Goal: Task Accomplishment & Management: Manage account settings

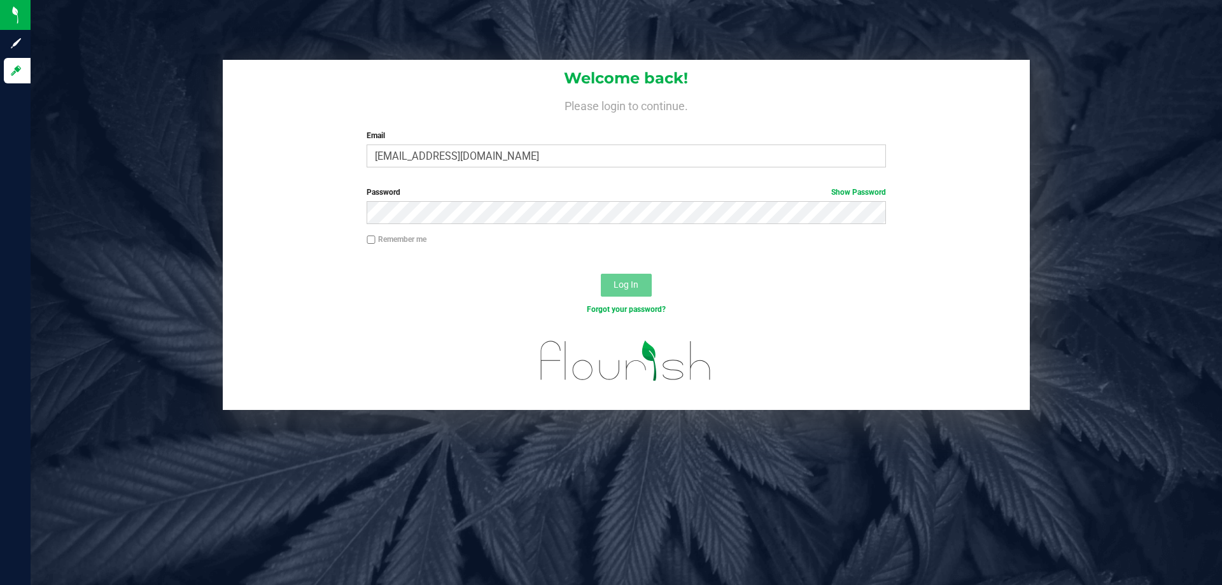
type input "[EMAIL_ADDRESS][DOMAIN_NAME]"
click at [601, 274] on button "Log In" at bounding box center [626, 285] width 51 height 23
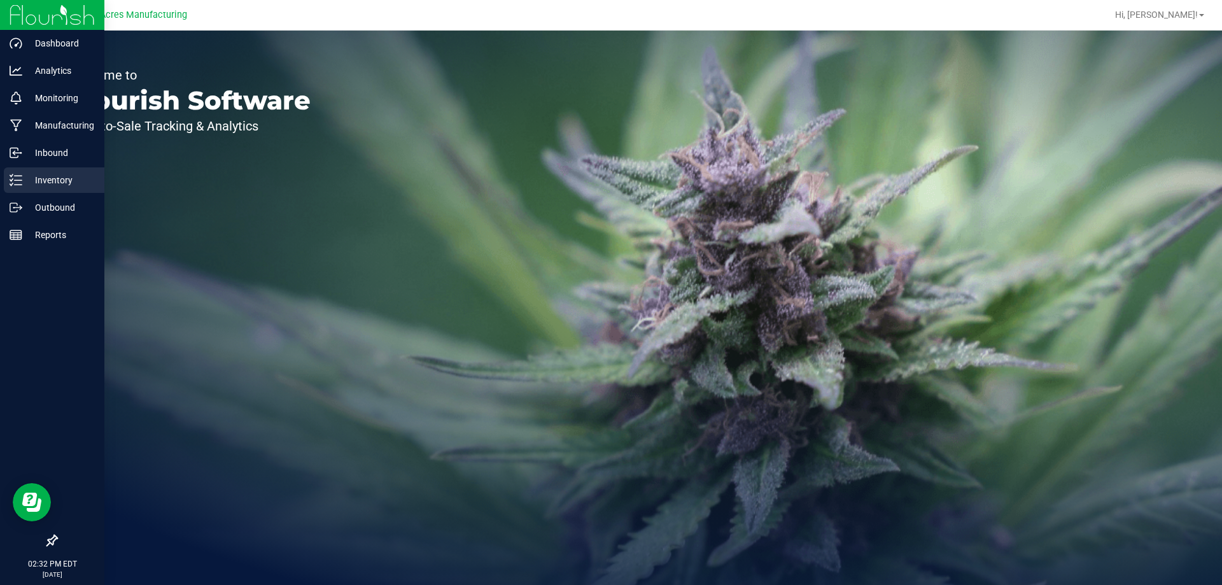
drag, startPoint x: 29, startPoint y: 178, endPoint x: 76, endPoint y: 178, distance: 47.7
click at [30, 178] on p "Inventory" at bounding box center [60, 179] width 76 height 15
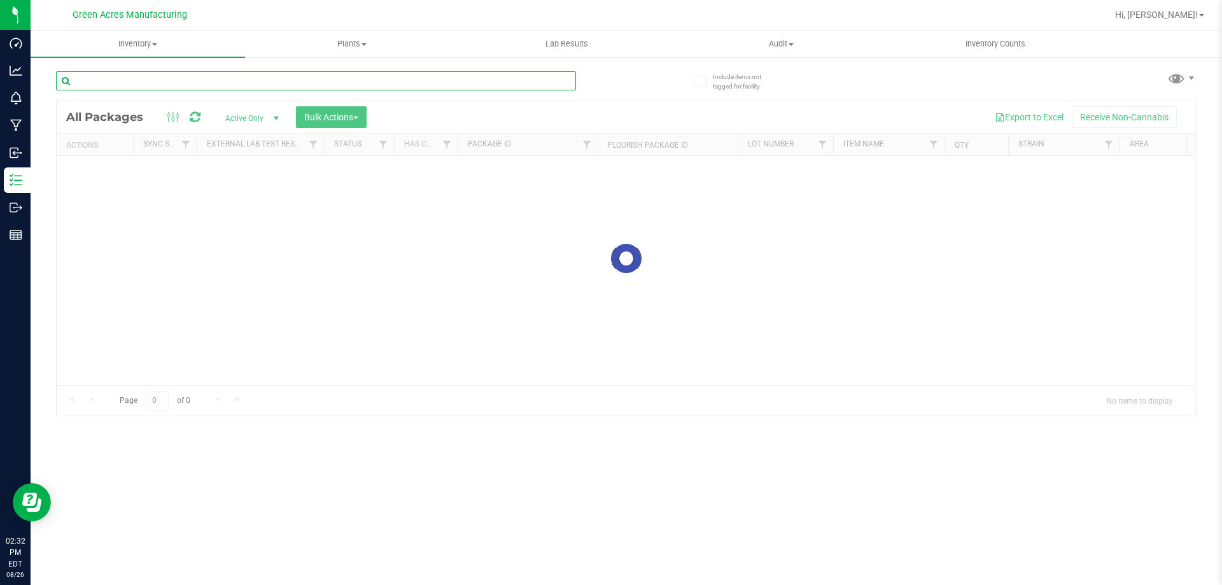
click at [109, 84] on input "text" at bounding box center [316, 80] width 520 height 19
type input "390866"
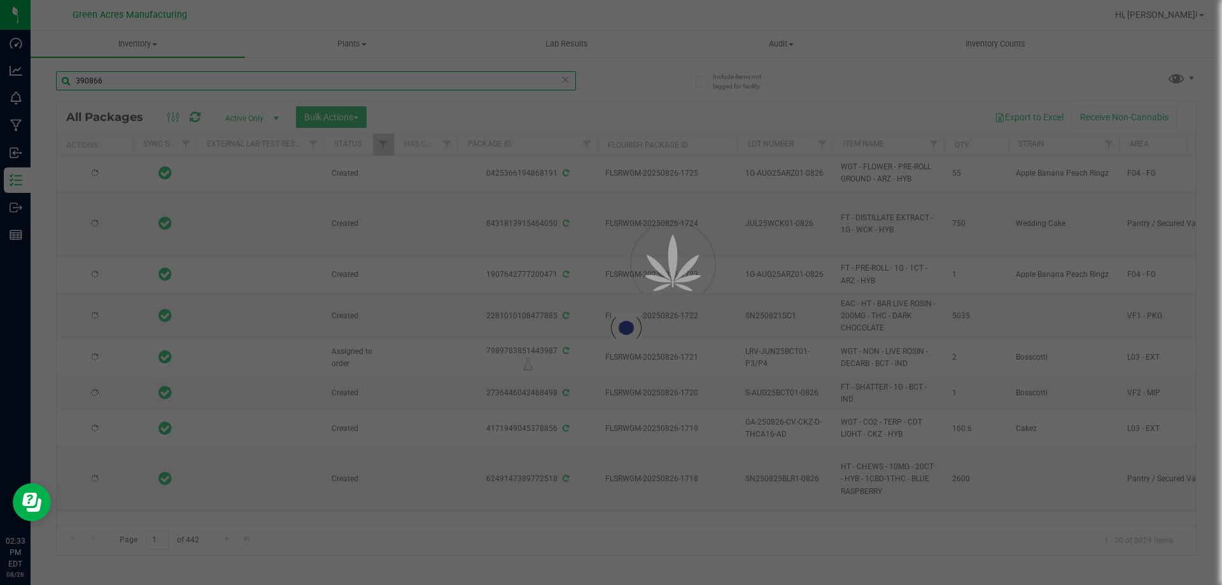
type input "[DATE]"
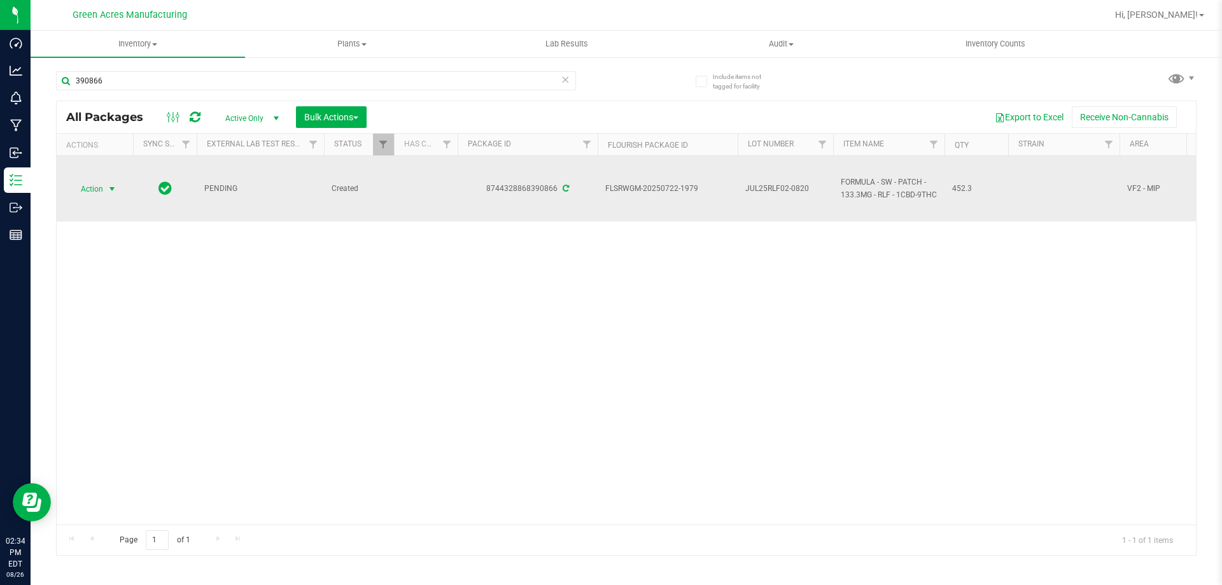
click at [91, 181] on span "Action" at bounding box center [86, 189] width 34 height 18
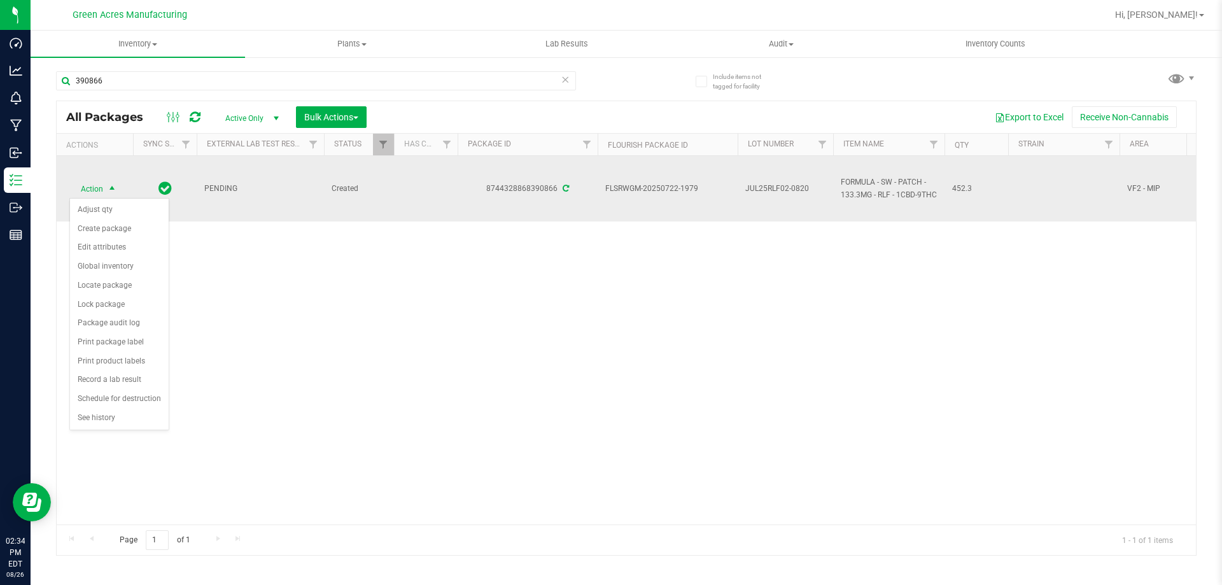
click at [774, 204] on td "JUL25RLF02-0820" at bounding box center [785, 189] width 95 height 66
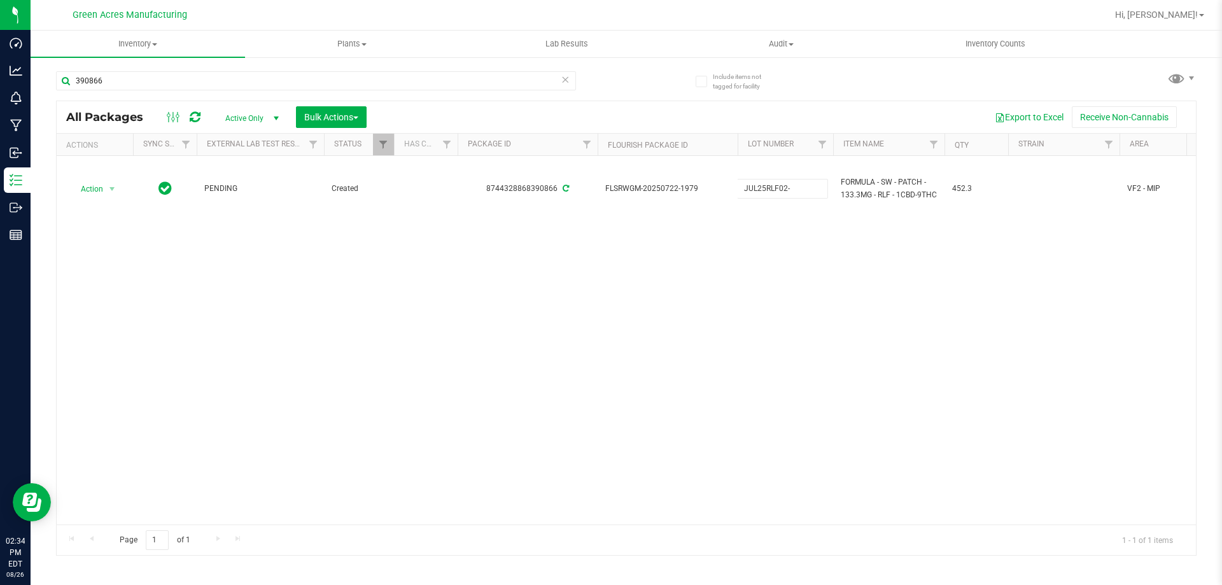
type input "JUL25RLF02"
click at [793, 407] on div "Loading... All Packages Active Only Active Only Lab Samples Locked All External…" at bounding box center [626, 328] width 1141 height 455
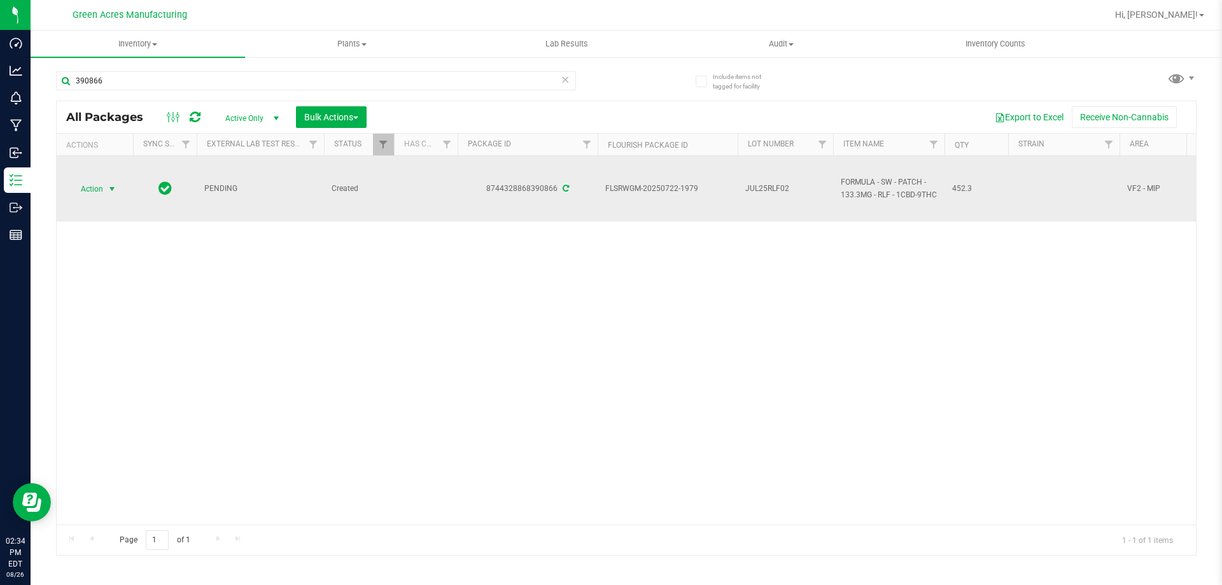
click at [108, 188] on span "select" at bounding box center [112, 189] width 10 height 10
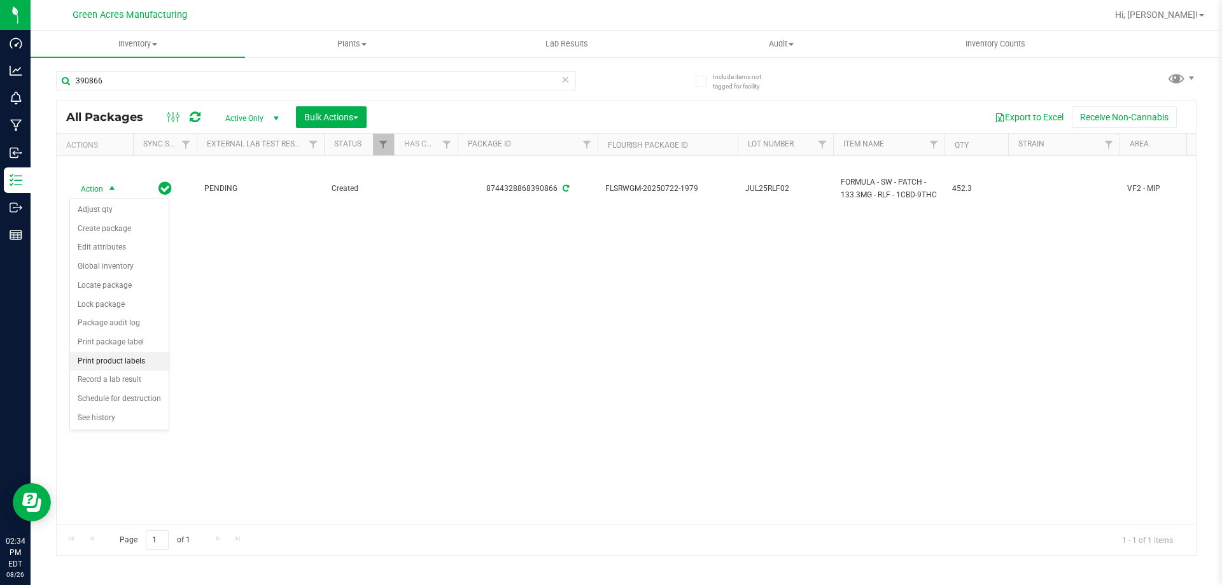
click at [145, 364] on li "Print product labels" at bounding box center [119, 361] width 99 height 19
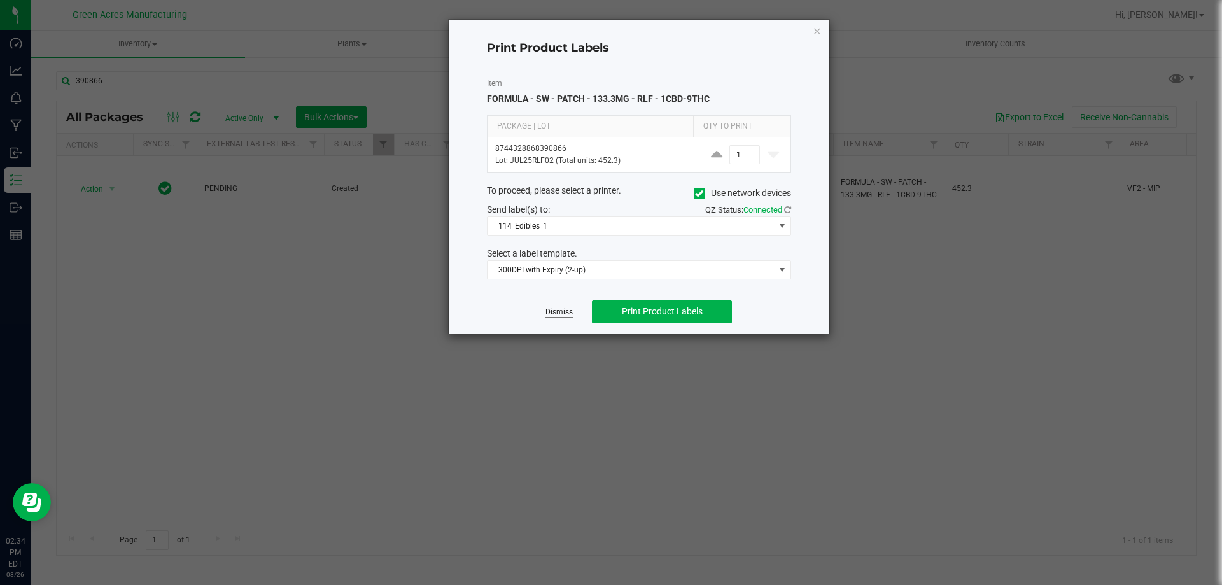
click at [547, 307] on link "Dismiss" at bounding box center [559, 312] width 27 height 11
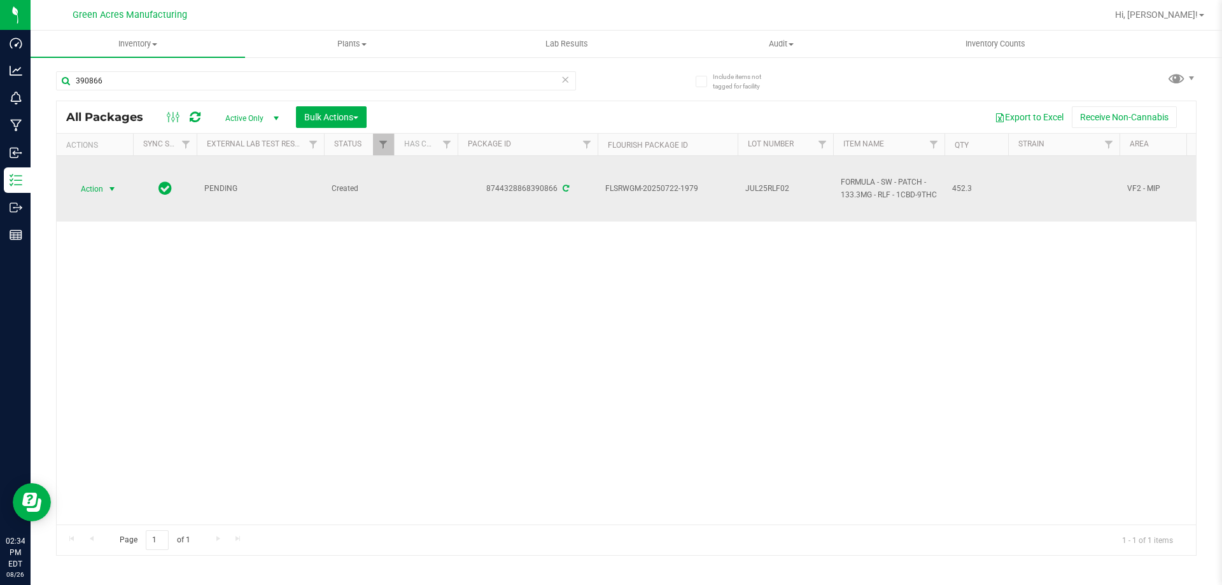
click at [105, 195] on span "select" at bounding box center [112, 189] width 16 height 18
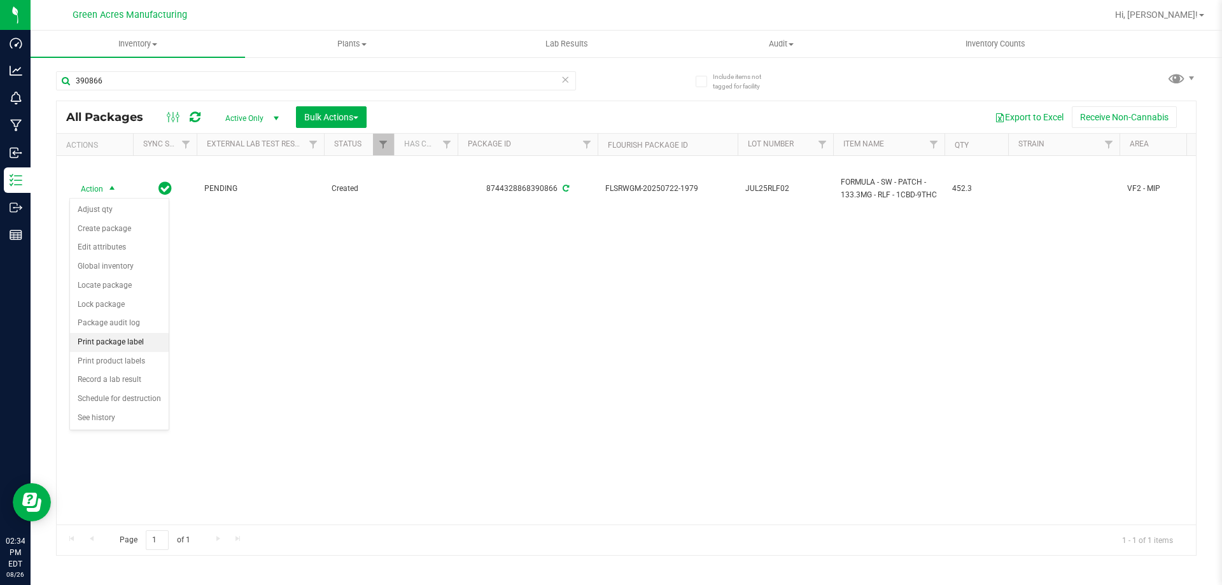
click at [141, 334] on li "Print package label" at bounding box center [119, 342] width 99 height 19
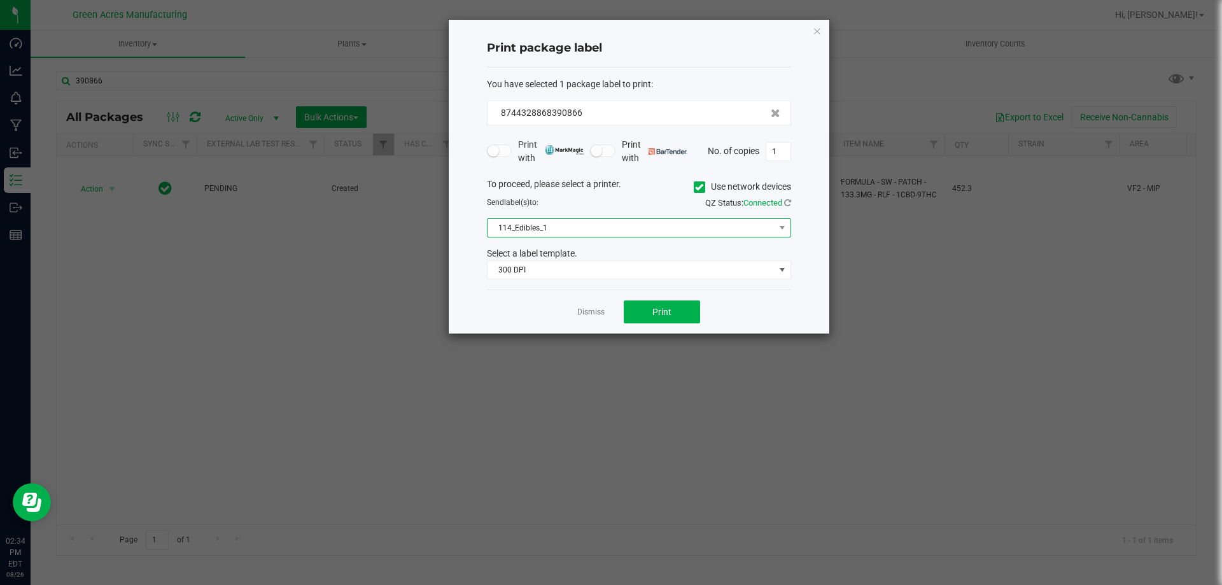
click at [640, 229] on span "114_Edibles_1" at bounding box center [631, 228] width 287 height 18
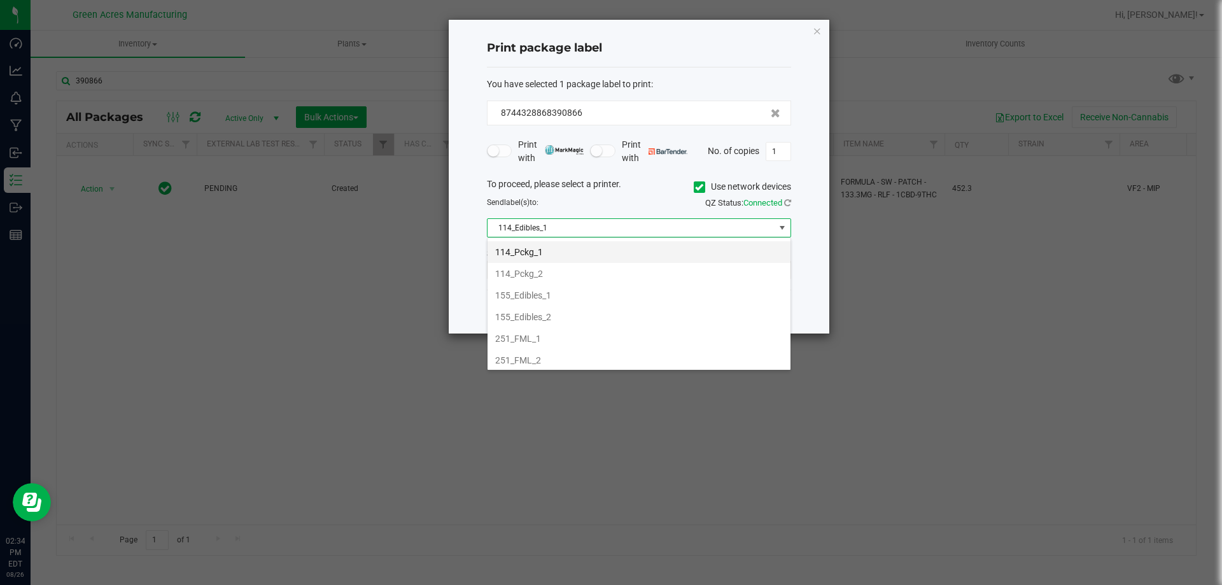
scroll to position [64, 0]
click at [545, 355] on li "252_PCKG_1" at bounding box center [639, 361] width 303 height 22
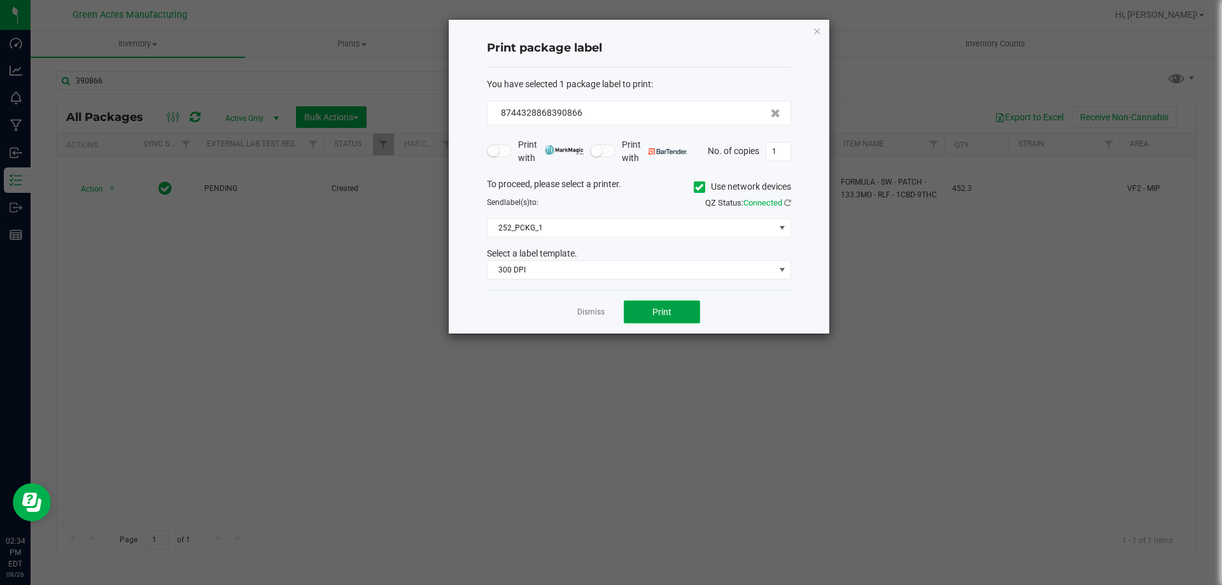
click at [691, 307] on button "Print" at bounding box center [662, 311] width 76 height 23
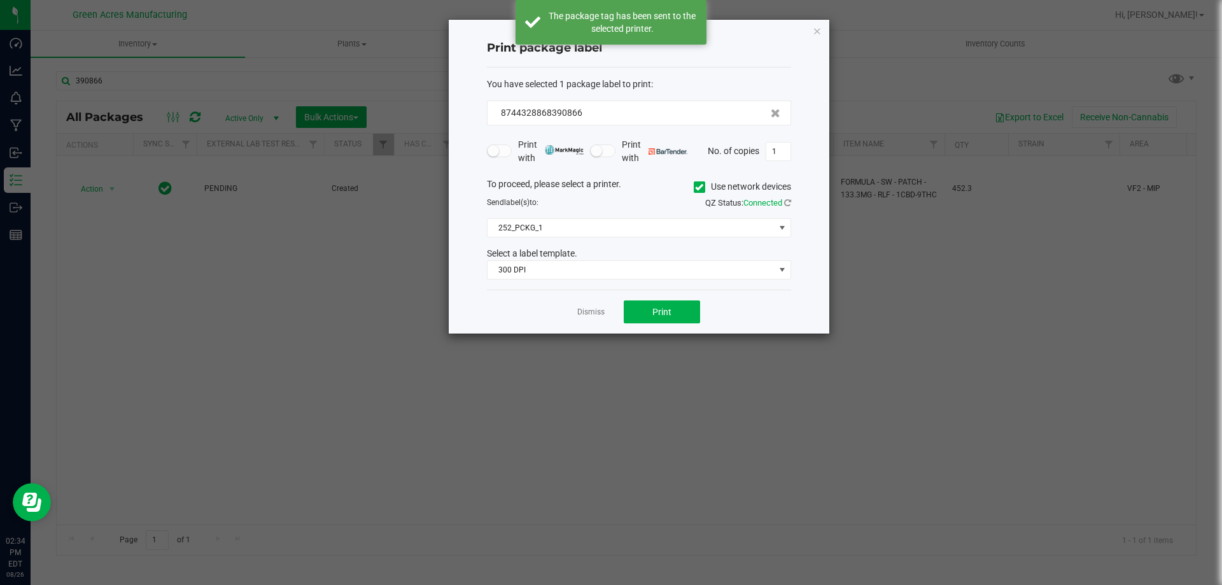
click at [605, 311] on div "Dismiss Print" at bounding box center [639, 312] width 304 height 44
click at [598, 314] on link "Dismiss" at bounding box center [590, 312] width 27 height 11
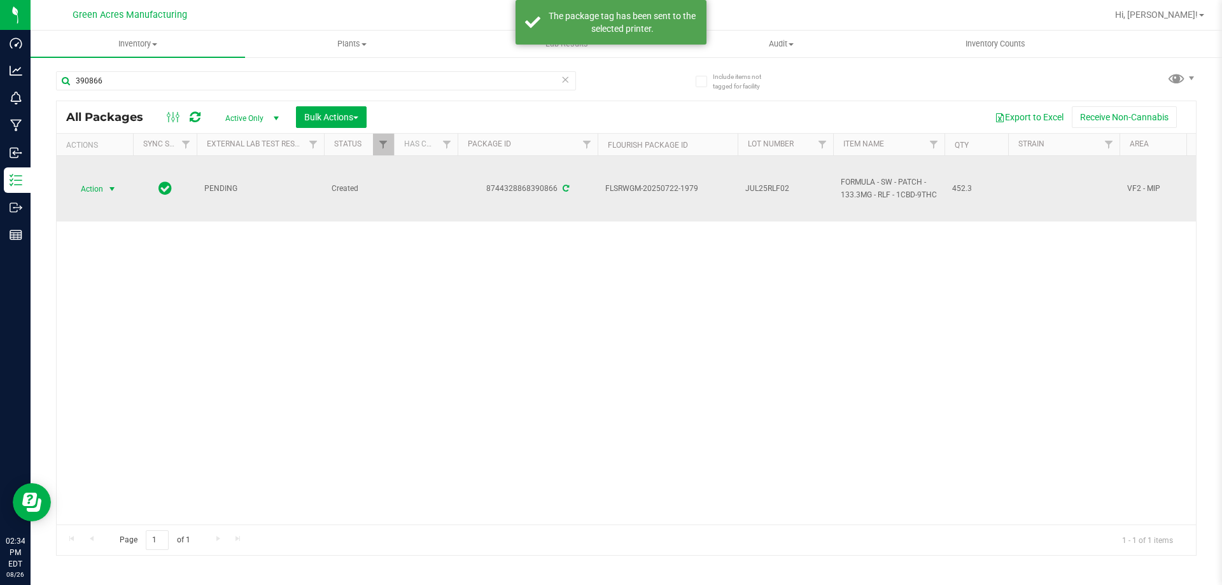
click at [68, 194] on div "Action Action Adjust qty Create package Edit attributes Global inventory Locate…" at bounding box center [94, 189] width 61 height 18
click at [84, 193] on span "Action" at bounding box center [86, 189] width 34 height 18
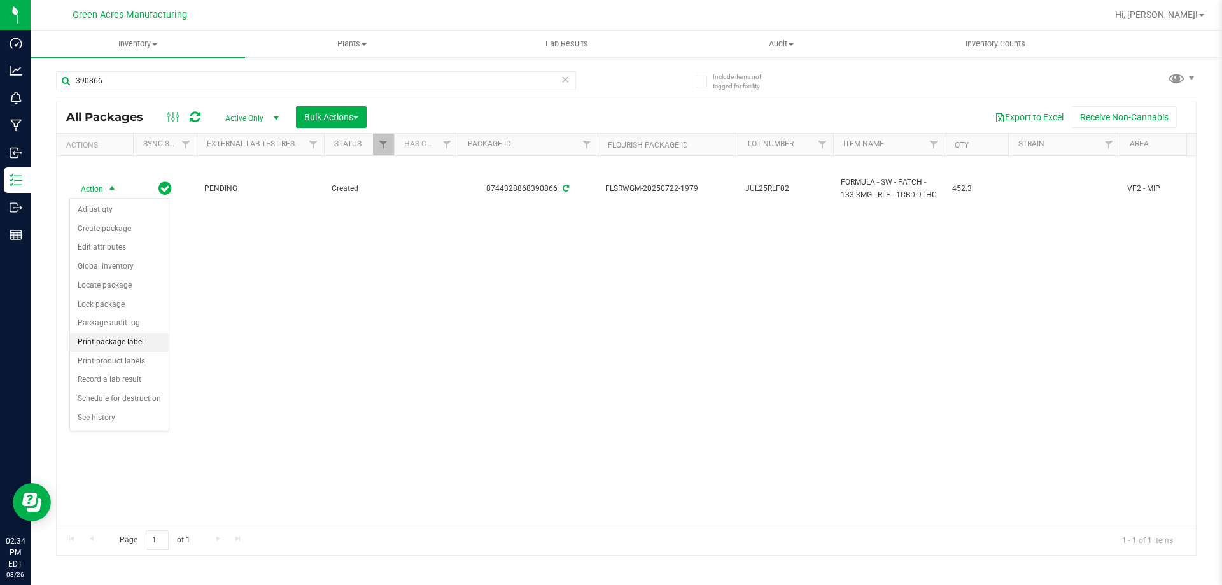
click at [136, 341] on li "Print package label" at bounding box center [119, 342] width 99 height 19
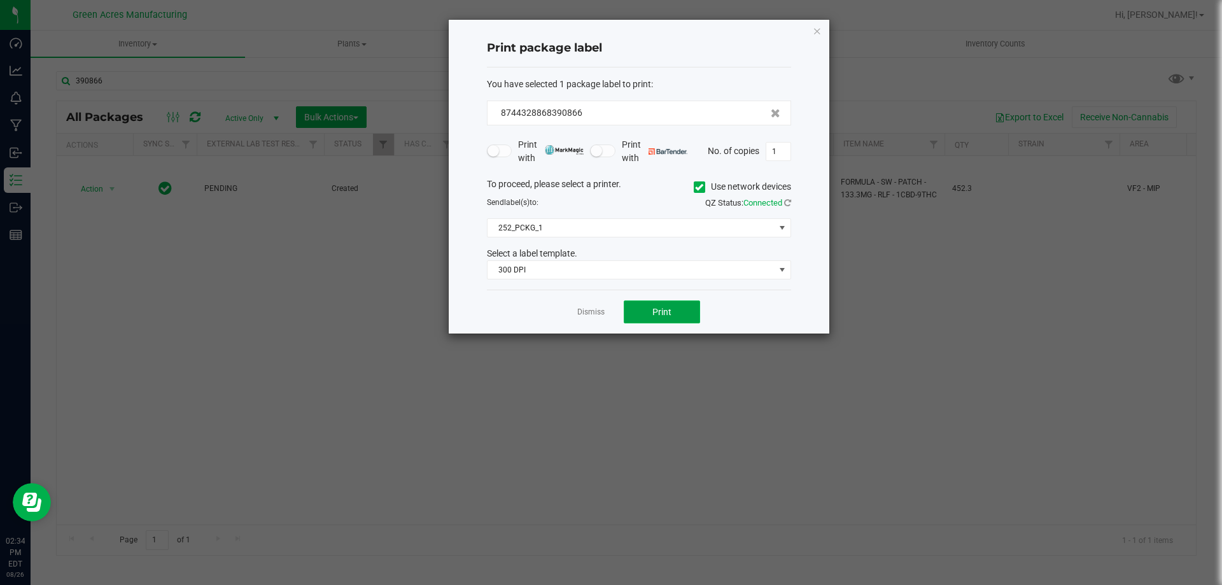
click at [631, 321] on button "Print" at bounding box center [662, 311] width 76 height 23
click at [576, 313] on div "Dismiss Print" at bounding box center [639, 312] width 304 height 44
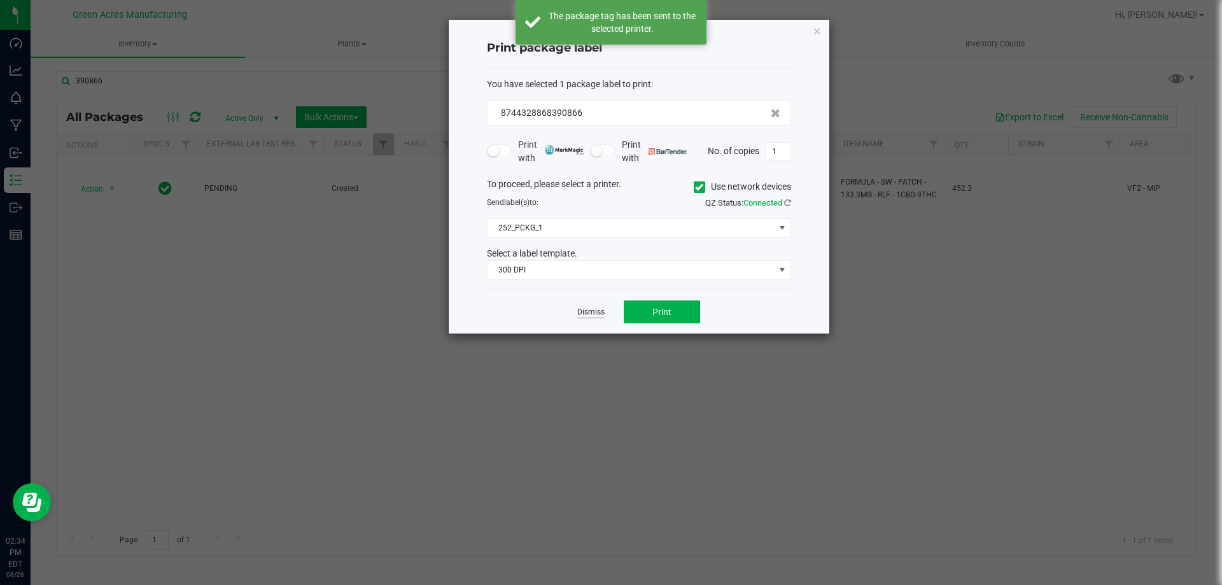
click at [579, 313] on link "Dismiss" at bounding box center [590, 312] width 27 height 11
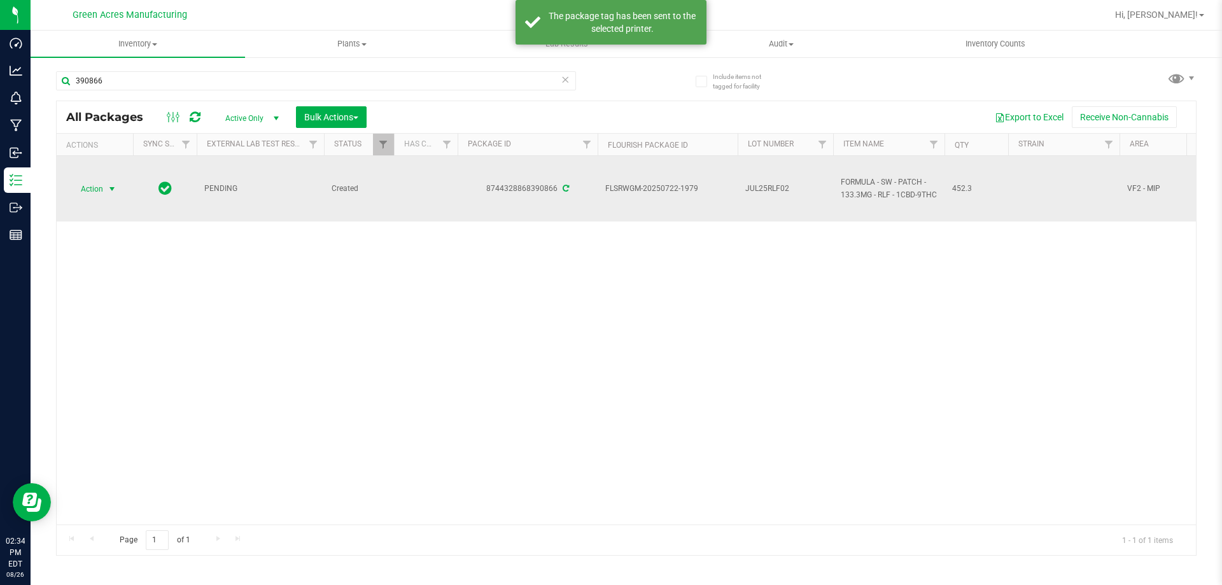
click at [821, 188] on span "JUL25RLF02" at bounding box center [785, 189] width 80 height 12
type input "JUL25RLF02-0826"
click at [109, 198] on td "Action Action Adjust qty Create package Edit attributes Global inventory Locate…" at bounding box center [95, 189] width 76 height 66
drag, startPoint x: 111, startPoint y: 198, endPoint x: 118, endPoint y: 211, distance: 15.1
click at [111, 199] on td "Action Action Adjust qty Create package Edit attributes Global inventory Locate…" at bounding box center [95, 189] width 76 height 66
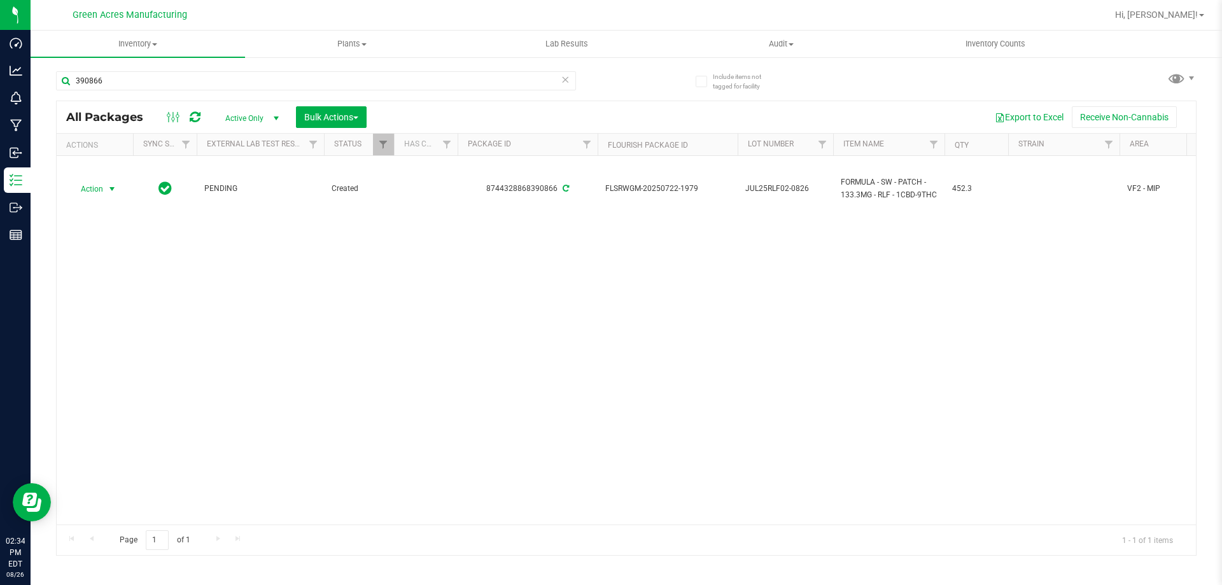
drag, startPoint x: 119, startPoint y: 194, endPoint x: 113, endPoint y: 222, distance: 28.7
click at [111, 194] on span "select" at bounding box center [112, 189] width 16 height 18
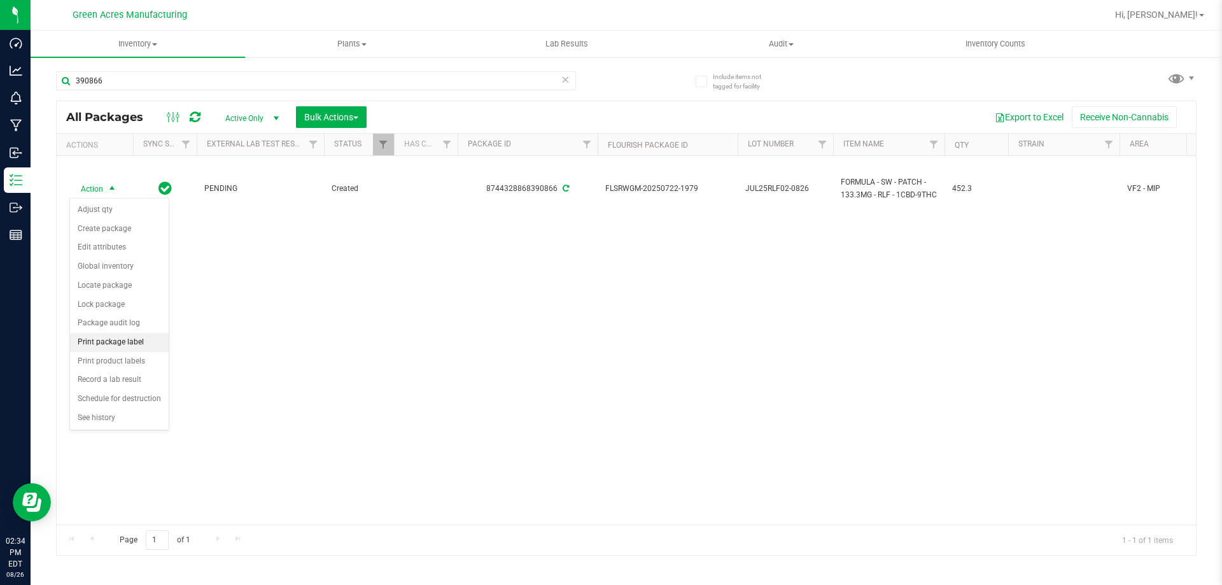
click at [140, 348] on li "Print package label" at bounding box center [119, 342] width 99 height 19
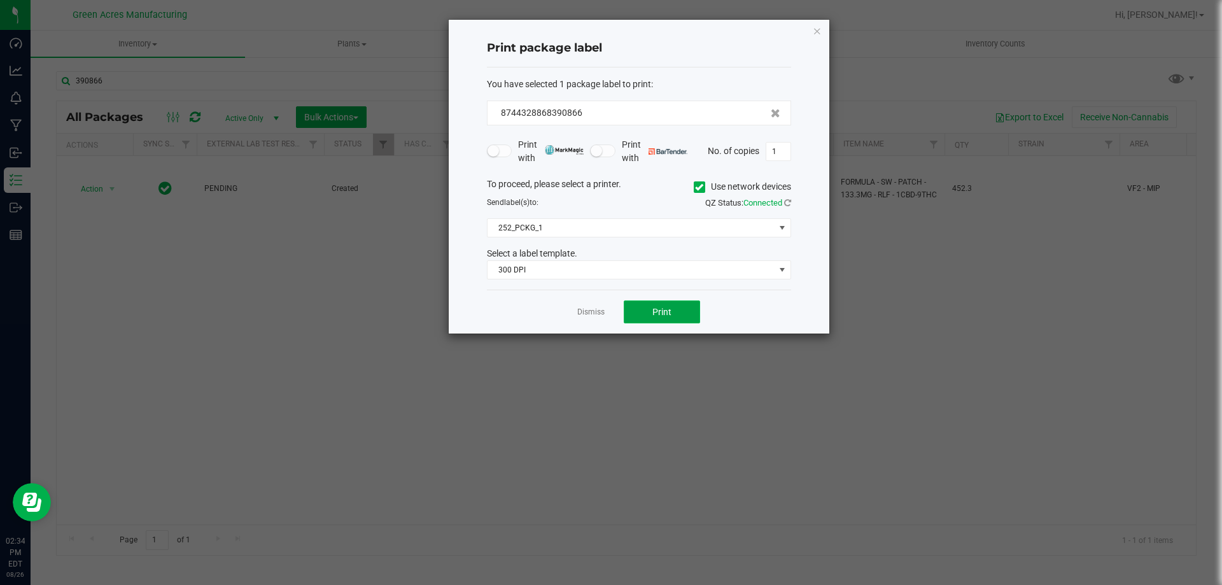
click at [677, 318] on button "Print" at bounding box center [662, 311] width 76 height 23
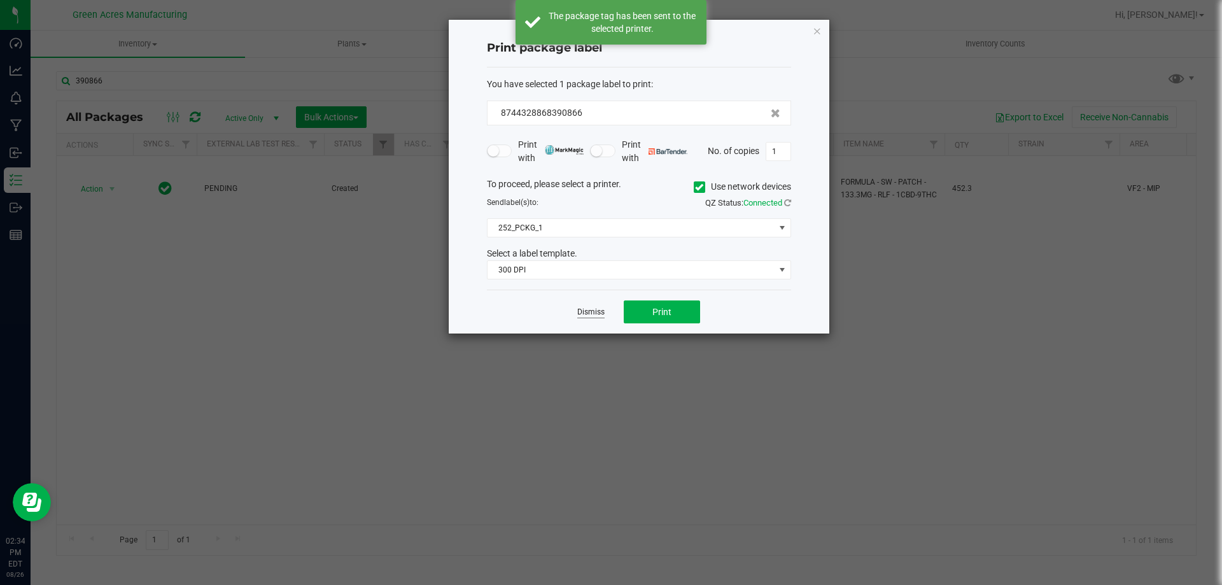
click at [588, 313] on link "Dismiss" at bounding box center [590, 312] width 27 height 11
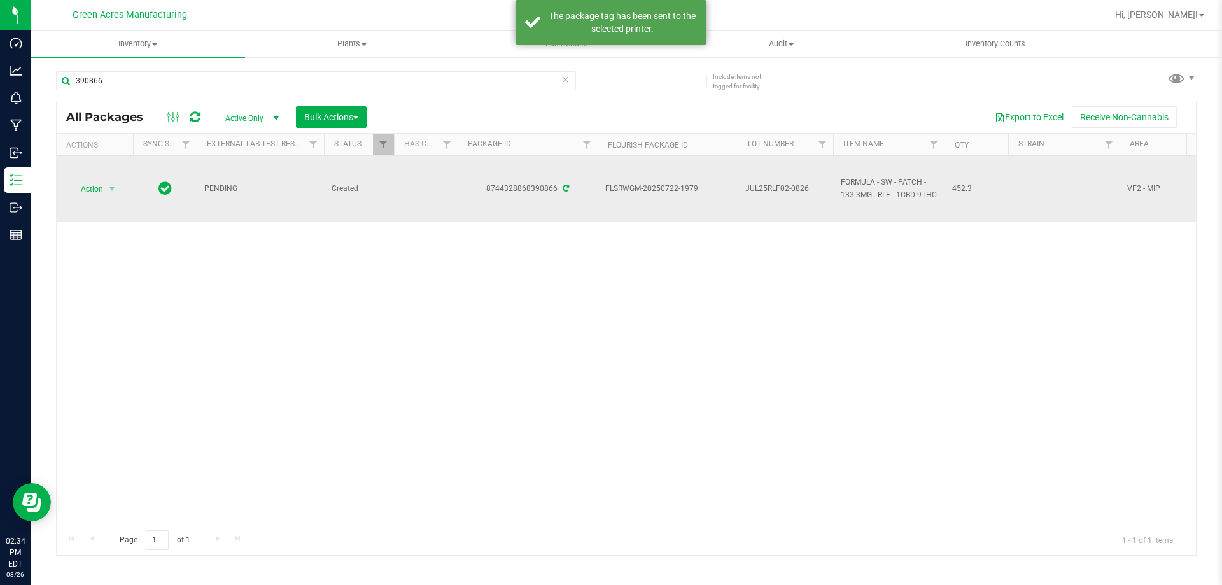
click at [759, 186] on span "JUL25RLF02-0826" at bounding box center [785, 189] width 80 height 12
click at [759, 186] on input "JUL25RLF02-0826" at bounding box center [782, 189] width 91 height 20
drag, startPoint x: 751, startPoint y: 186, endPoint x: 582, endPoint y: 320, distance: 215.2
click at [580, 320] on div "Action Action Adjust qty Create package Edit attributes Global inventory Locate…" at bounding box center [626, 340] width 1139 height 369
click at [117, 188] on span "select" at bounding box center [112, 189] width 10 height 10
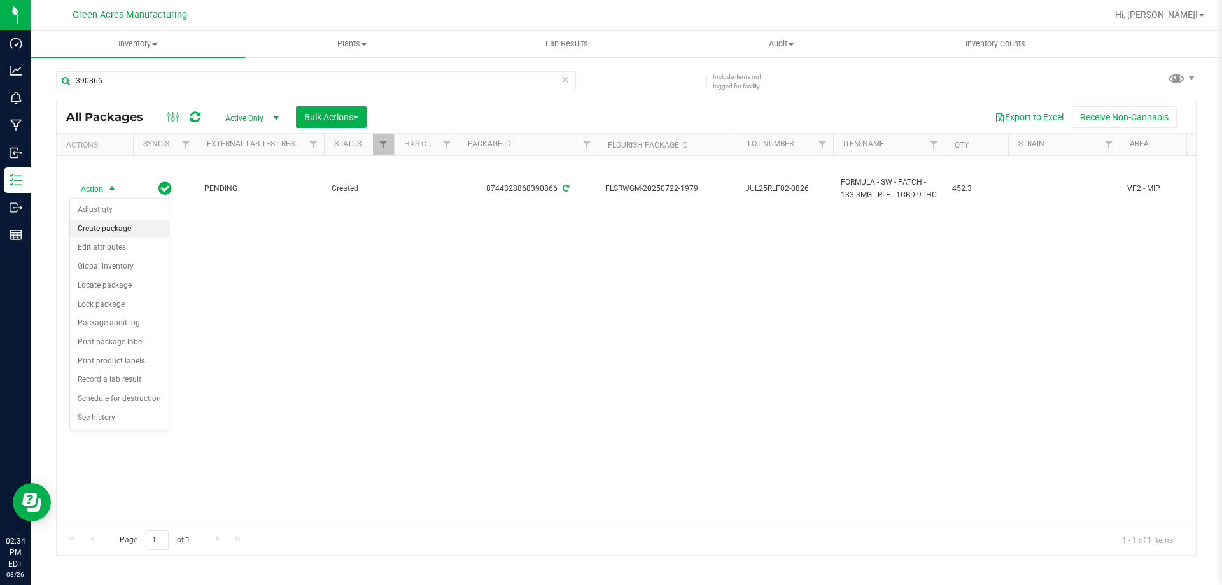
click at [113, 224] on li "Create package" at bounding box center [119, 229] width 99 height 19
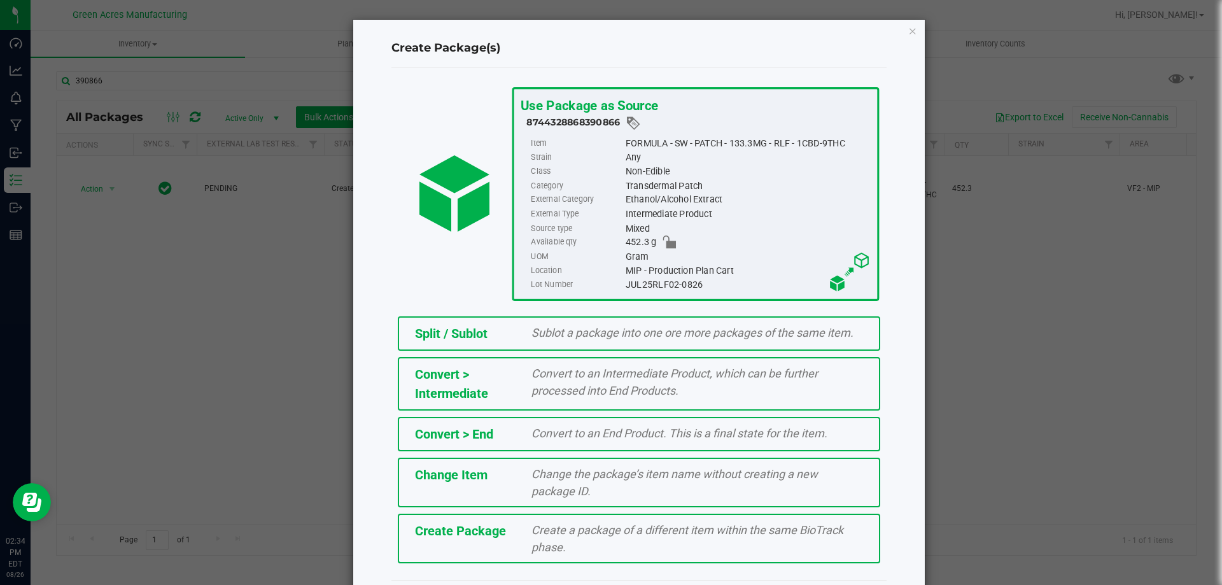
click at [467, 542] on div "Create Package Create a package of a different item within the same BioTrack ph…" at bounding box center [639, 539] width 482 height 50
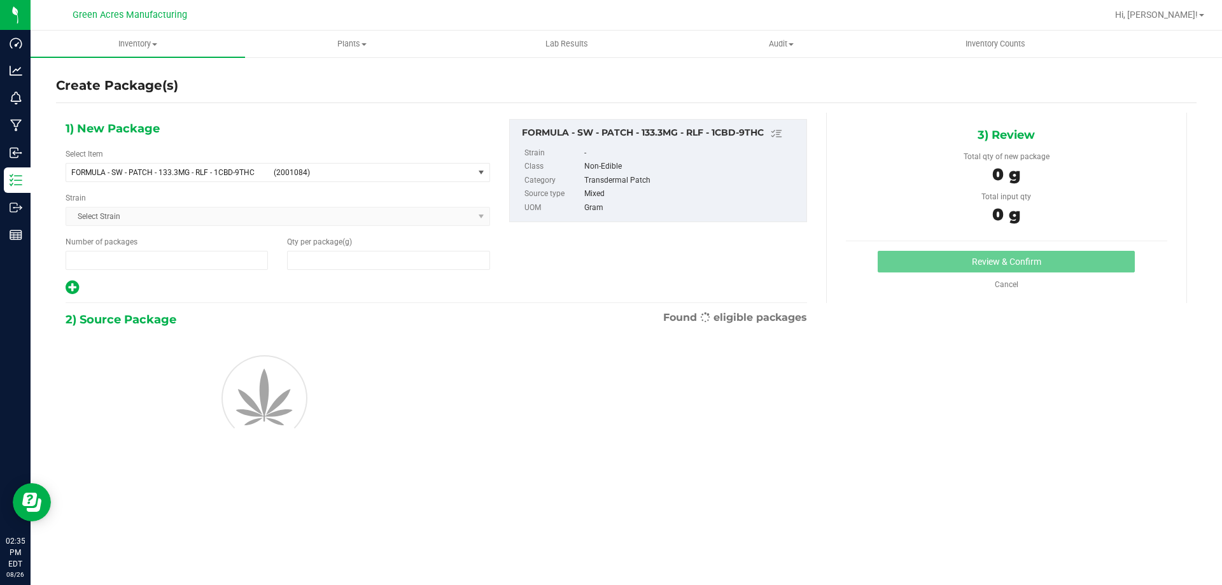
type input "1"
type input "0.0000"
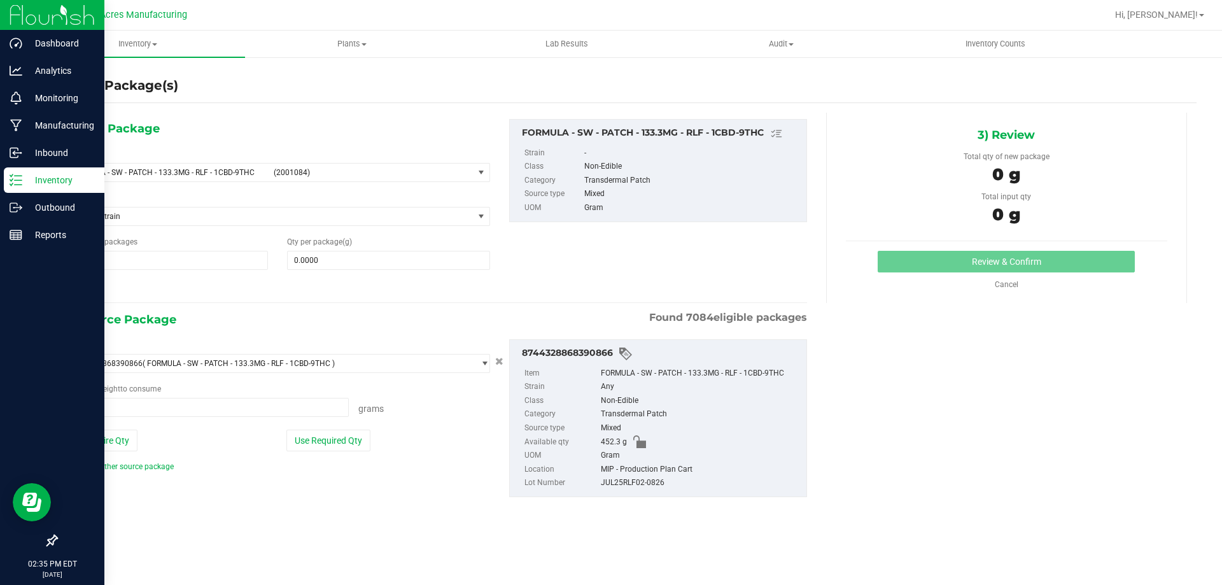
type input "0.0000 g"
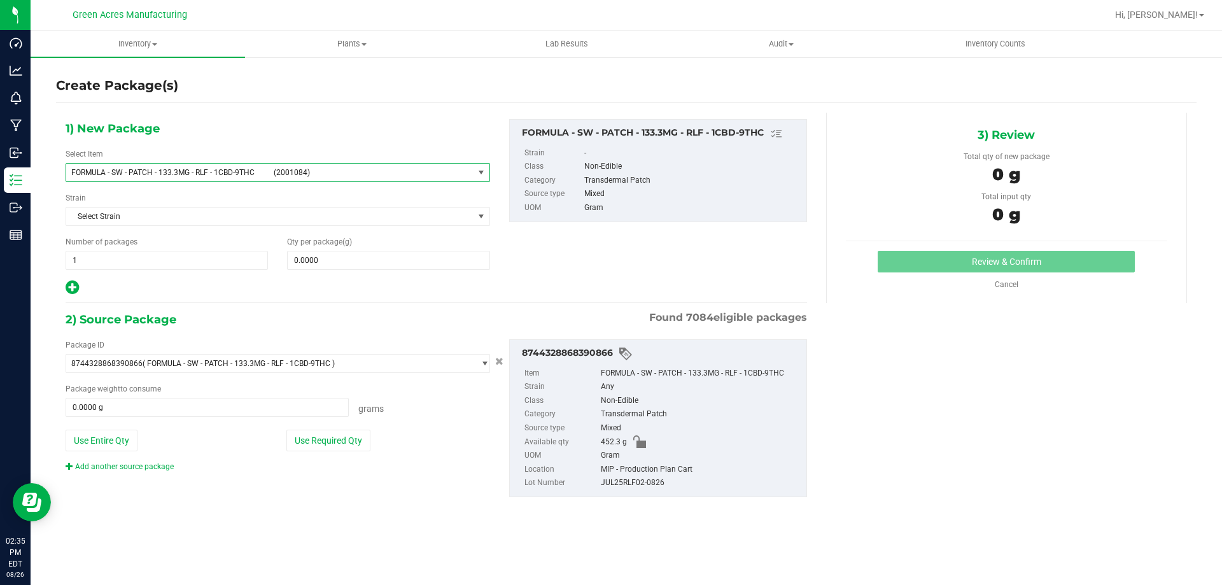
drag, startPoint x: 370, startPoint y: 174, endPoint x: 383, endPoint y: 163, distance: 16.7
click at [370, 171] on span "(2001084)" at bounding box center [371, 172] width 195 height 9
type input "rlf"
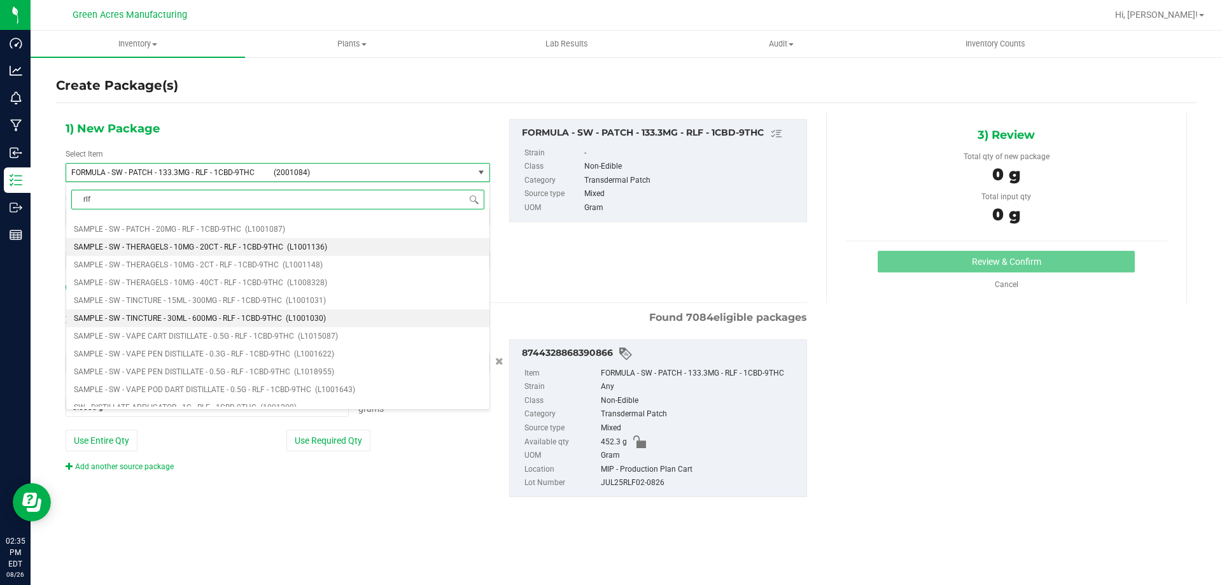
scroll to position [509, 0]
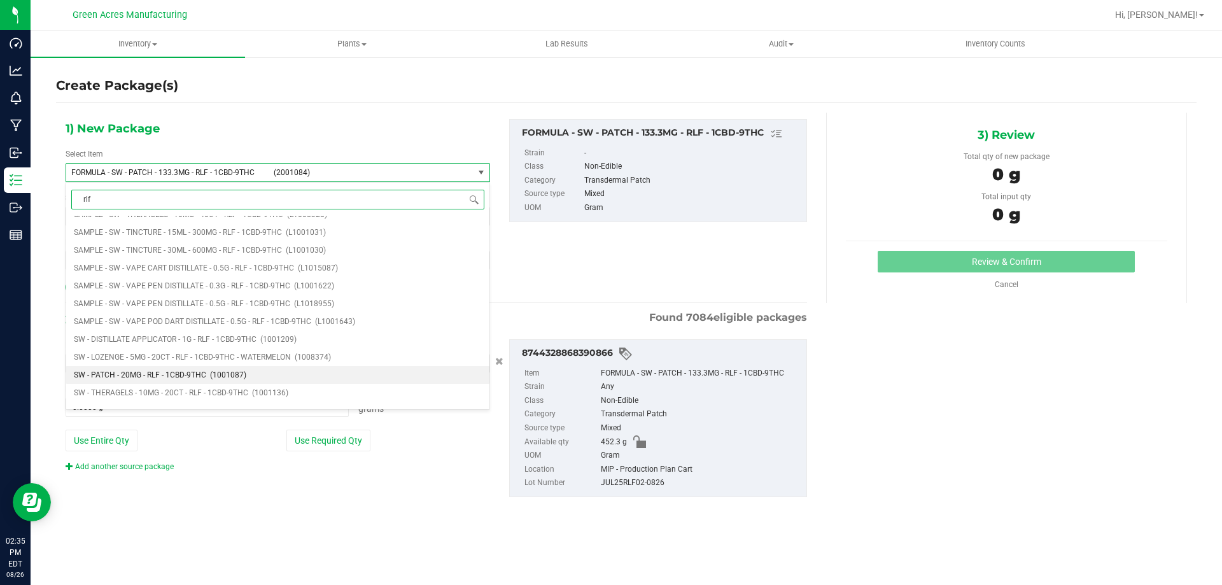
click at [201, 372] on span "SW - PATCH - 20MG - RLF - 1CBD-9THC" at bounding box center [140, 374] width 132 height 9
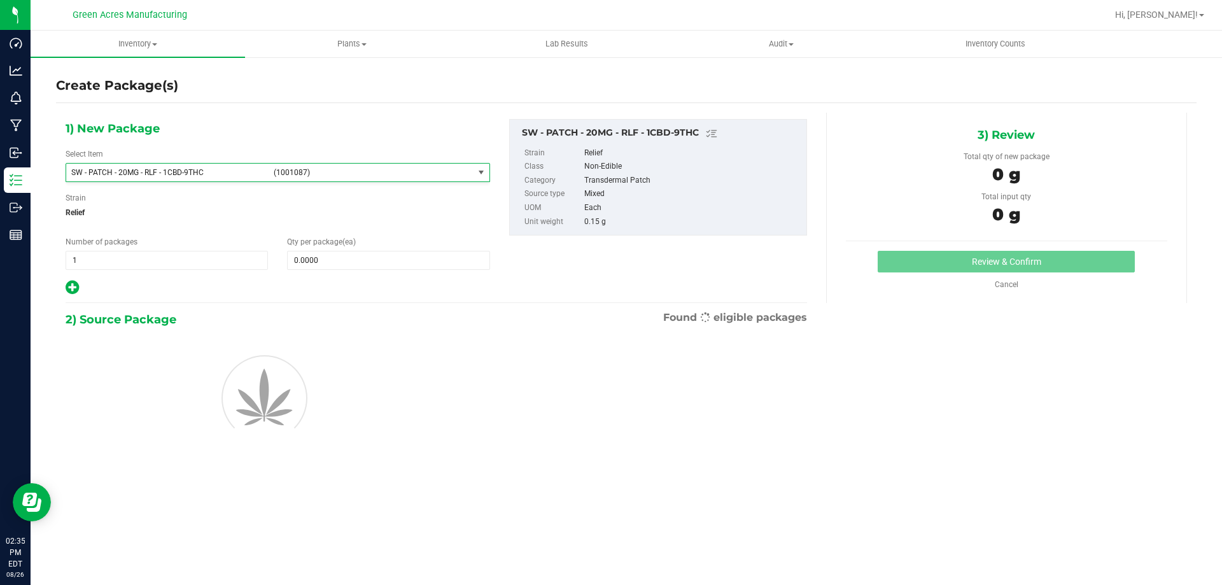
type input "0"
click at [307, 264] on span at bounding box center [388, 260] width 202 height 19
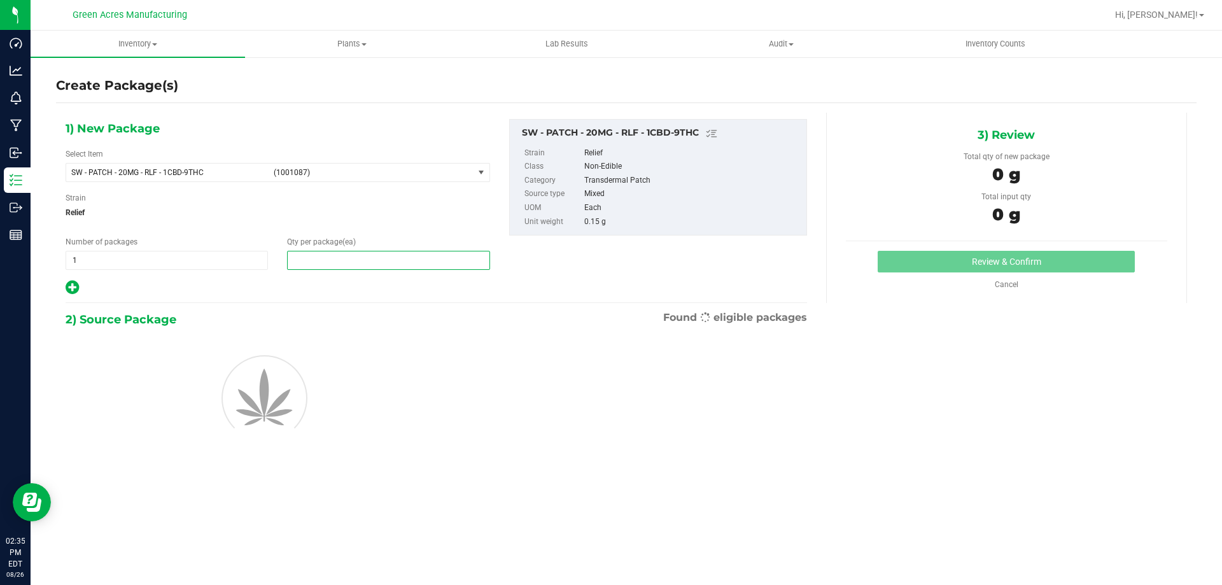
type input "1"
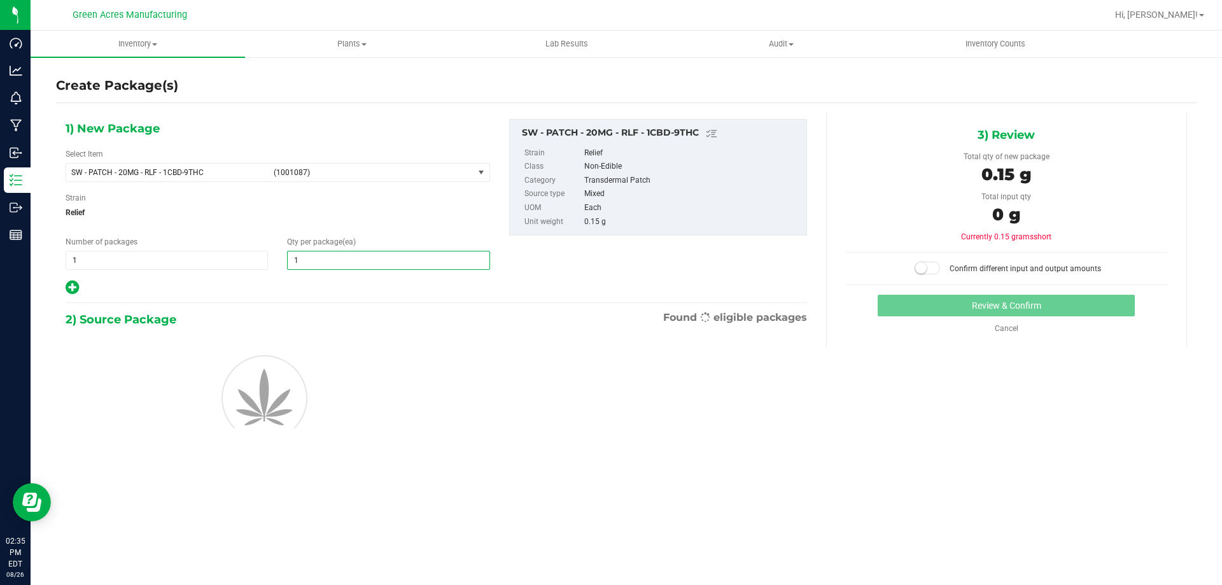
type input "1"
click at [300, 348] on div at bounding box center [278, 396] width 444 height 115
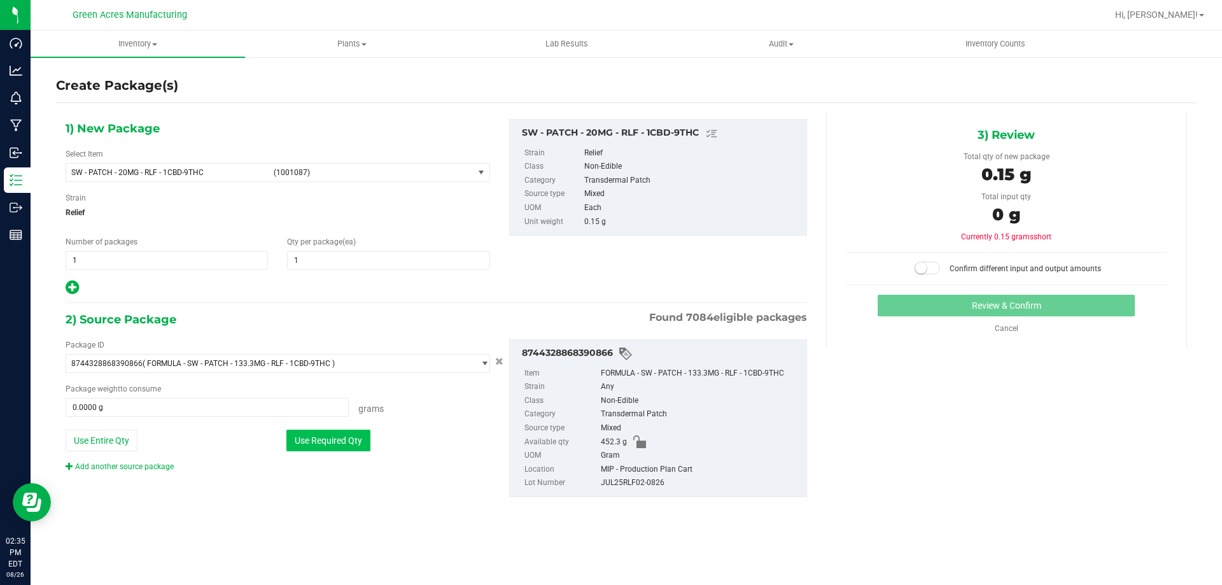
click at [355, 441] on button "Use Required Qty" at bounding box center [328, 441] width 84 height 22
type input "0.1500 g"
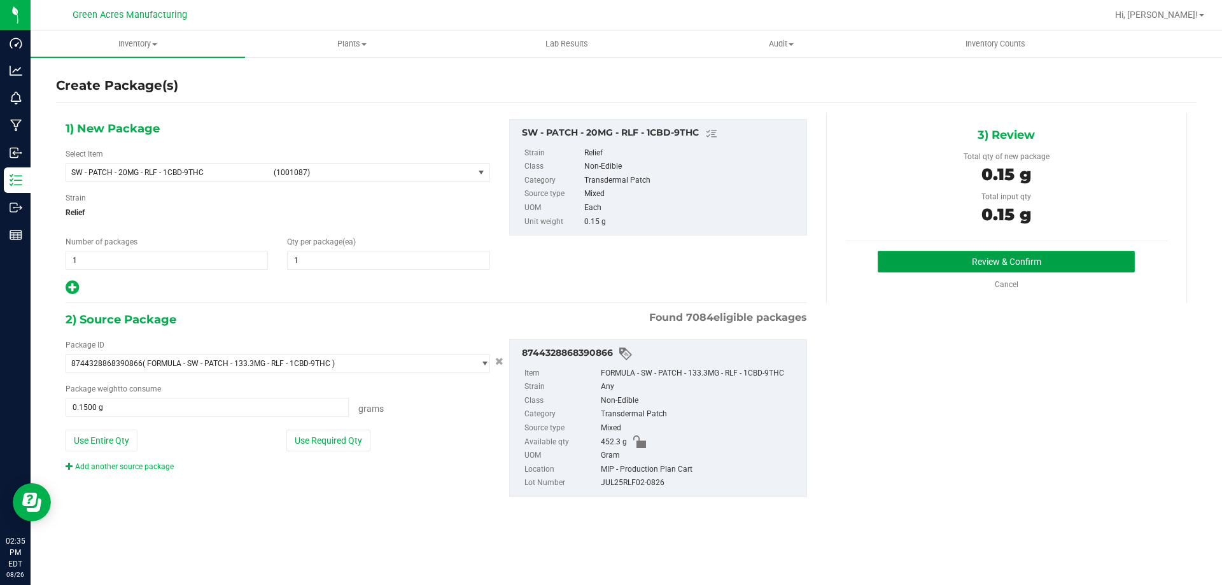
click at [1052, 265] on button "Review & Confirm" at bounding box center [1006, 262] width 257 height 22
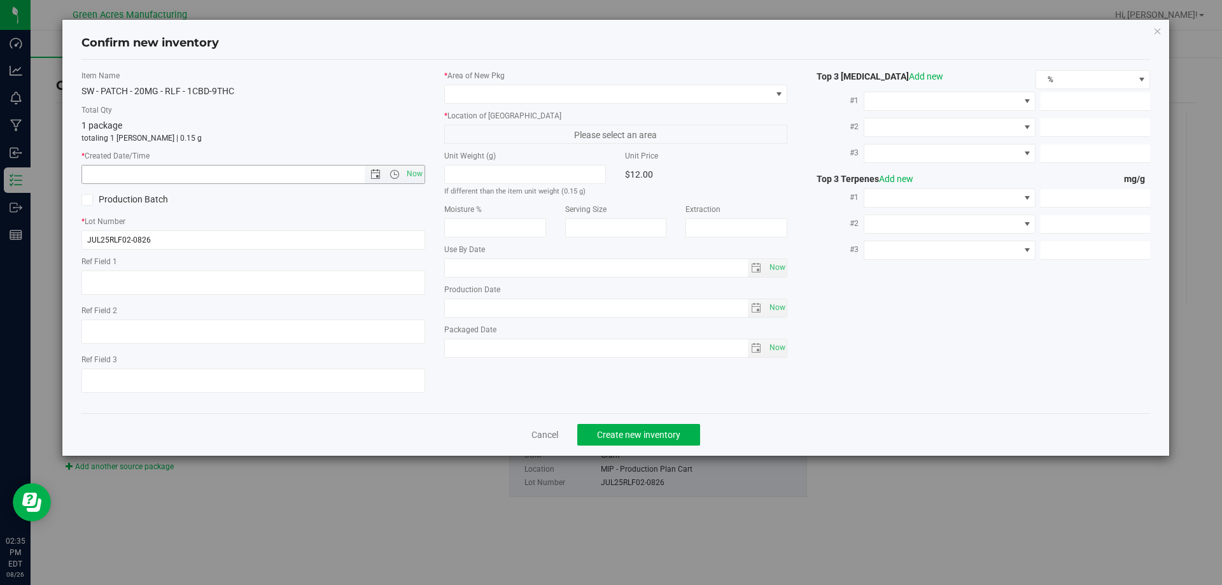
drag, startPoint x: 418, startPoint y: 174, endPoint x: 426, endPoint y: 172, distance: 8.4
click at [419, 174] on span "Now" at bounding box center [415, 174] width 22 height 18
type input "[DATE] 2:35 PM"
click at [496, 109] on div "* Area of [GEOGRAPHIC_DATA] * Location of [GEOGRAPHIC_DATA] Please select an ar…" at bounding box center [616, 217] width 363 height 294
click at [506, 90] on span at bounding box center [608, 94] width 327 height 18
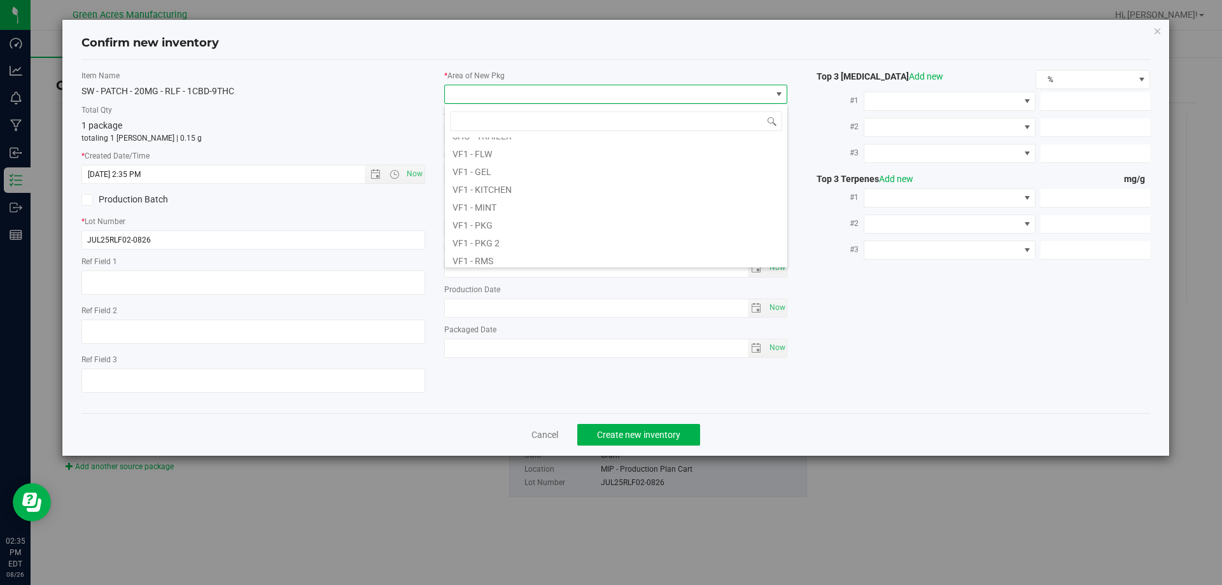
scroll to position [637, 0]
click at [501, 183] on li "VF2 - MIP" at bounding box center [616, 187] width 342 height 18
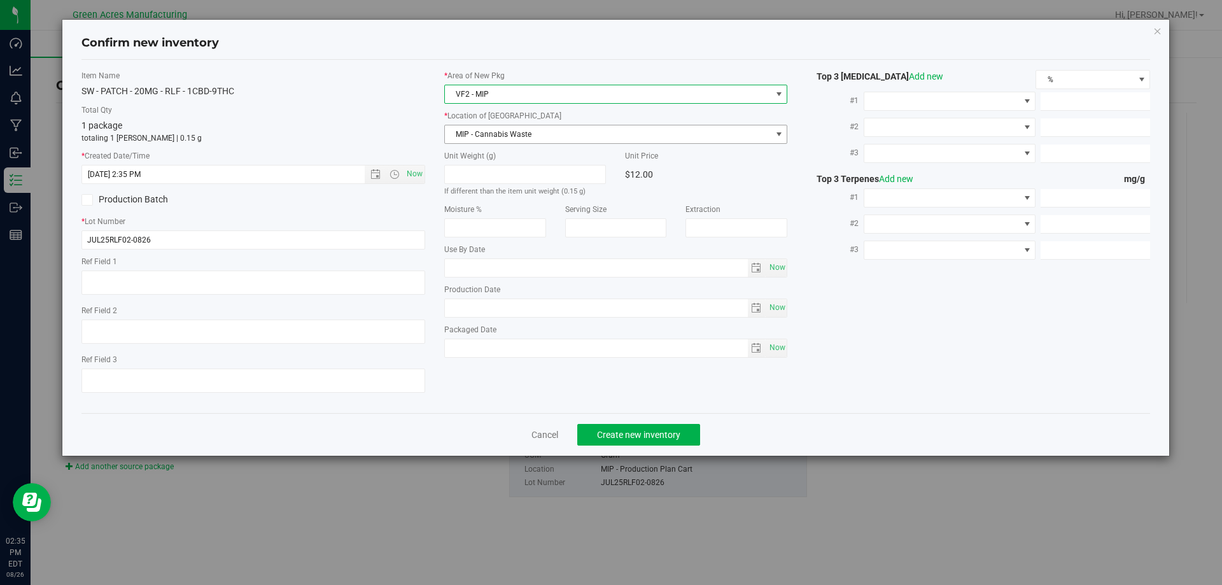
click at [521, 136] on span "MIP - Cannabis Waste" at bounding box center [608, 134] width 327 height 18
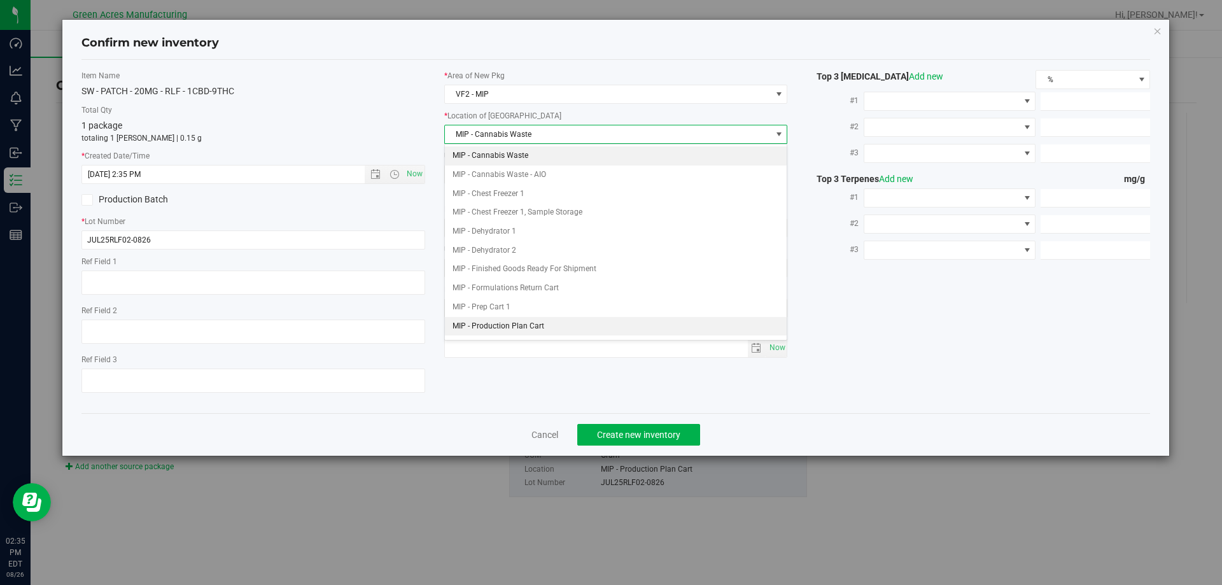
click at [550, 328] on li "MIP - Production Plan Cart" at bounding box center [616, 326] width 342 height 19
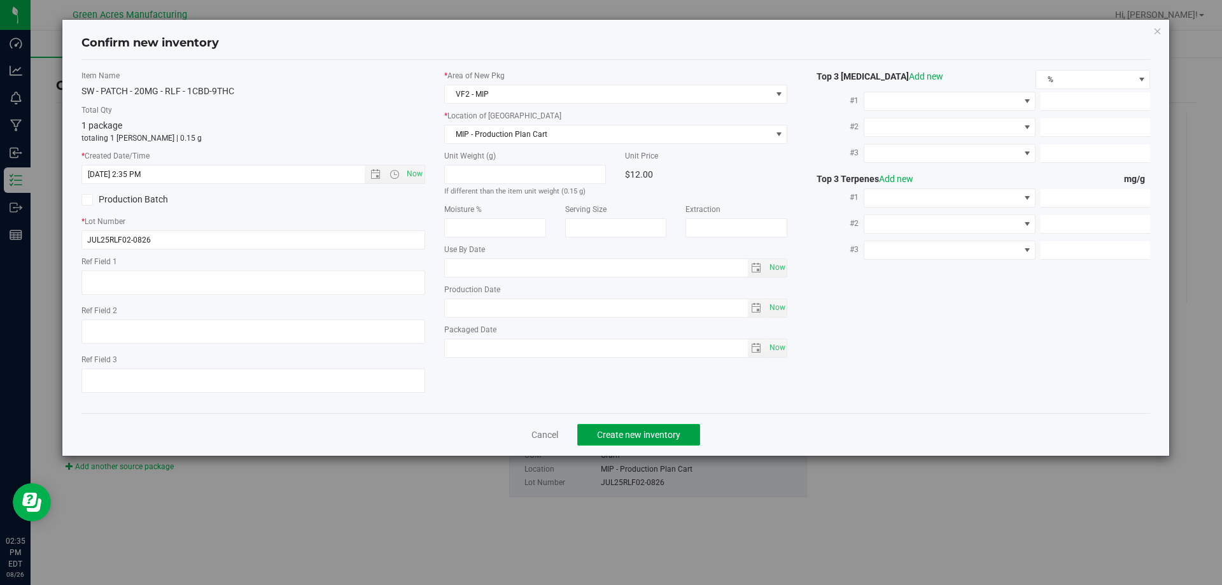
click at [632, 428] on button "Create new inventory" at bounding box center [638, 435] width 123 height 22
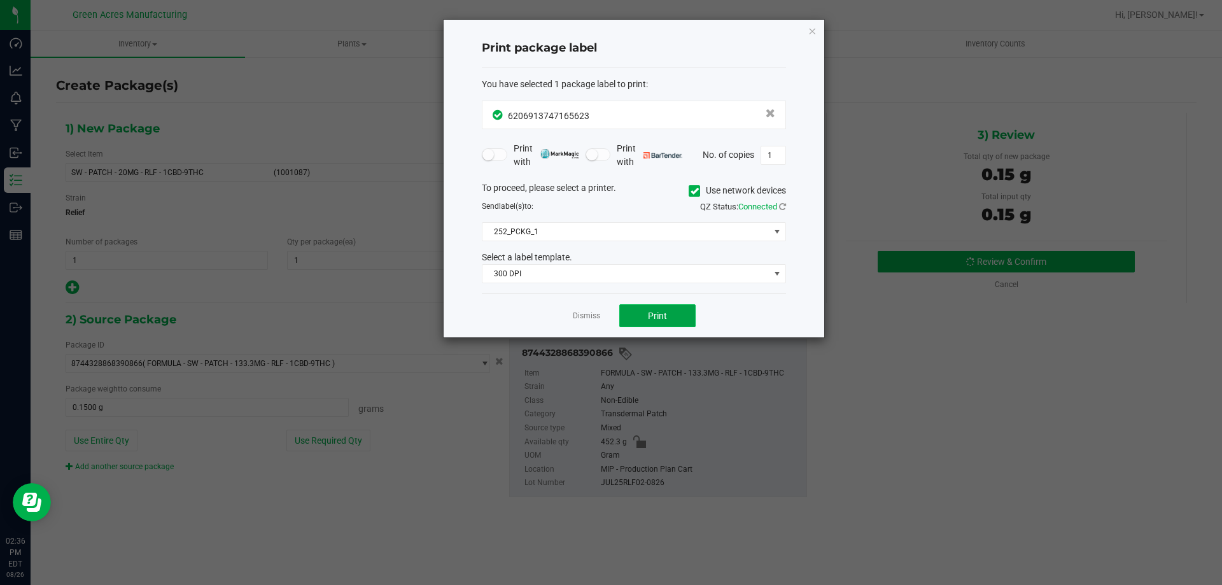
click at [654, 313] on span "Print" at bounding box center [657, 316] width 19 height 10
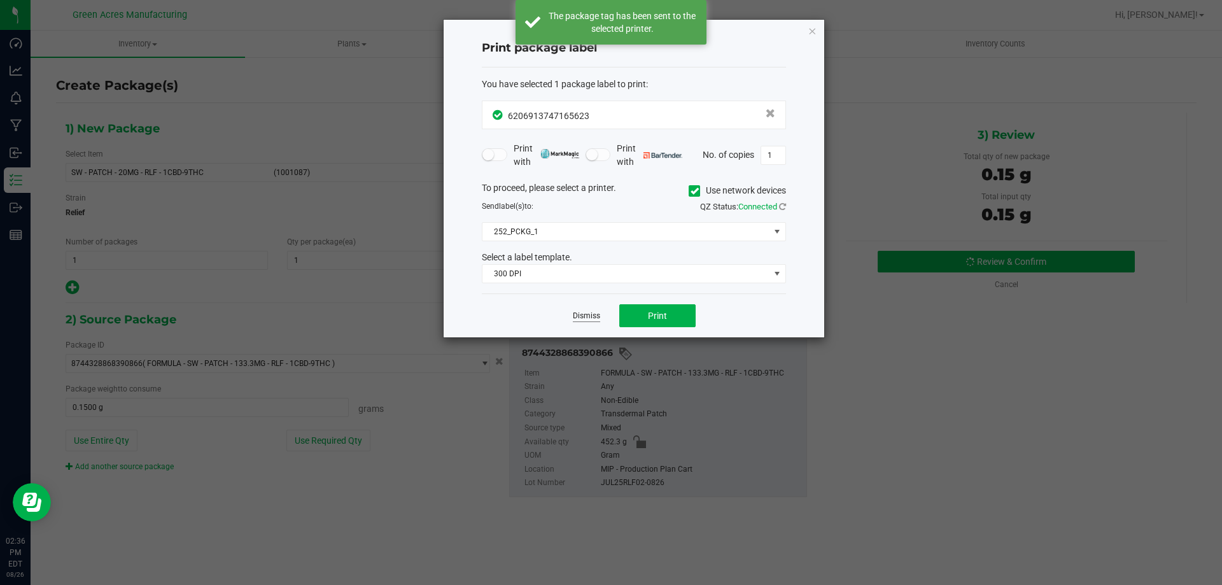
click at [587, 314] on link "Dismiss" at bounding box center [586, 316] width 27 height 11
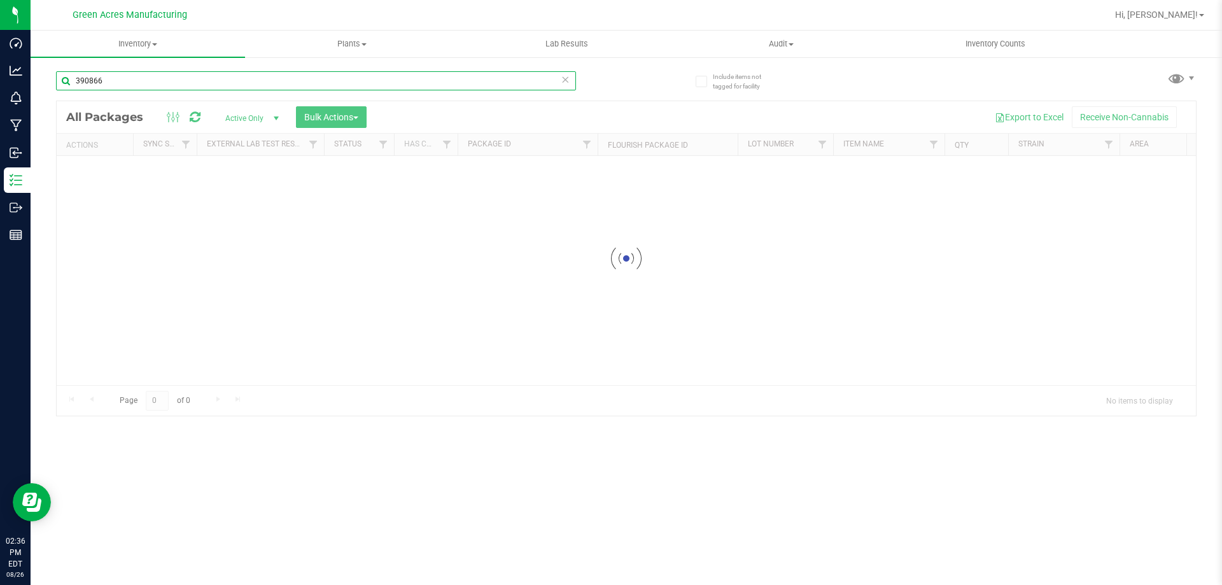
drag, startPoint x: 124, startPoint y: 89, endPoint x: 194, endPoint y: 64, distance: 73.7
click at [62, 102] on div "390866 Loading... All Packages Active Only Active Only Lab Samples Locked All E…" at bounding box center [626, 237] width 1141 height 357
type input "165623"
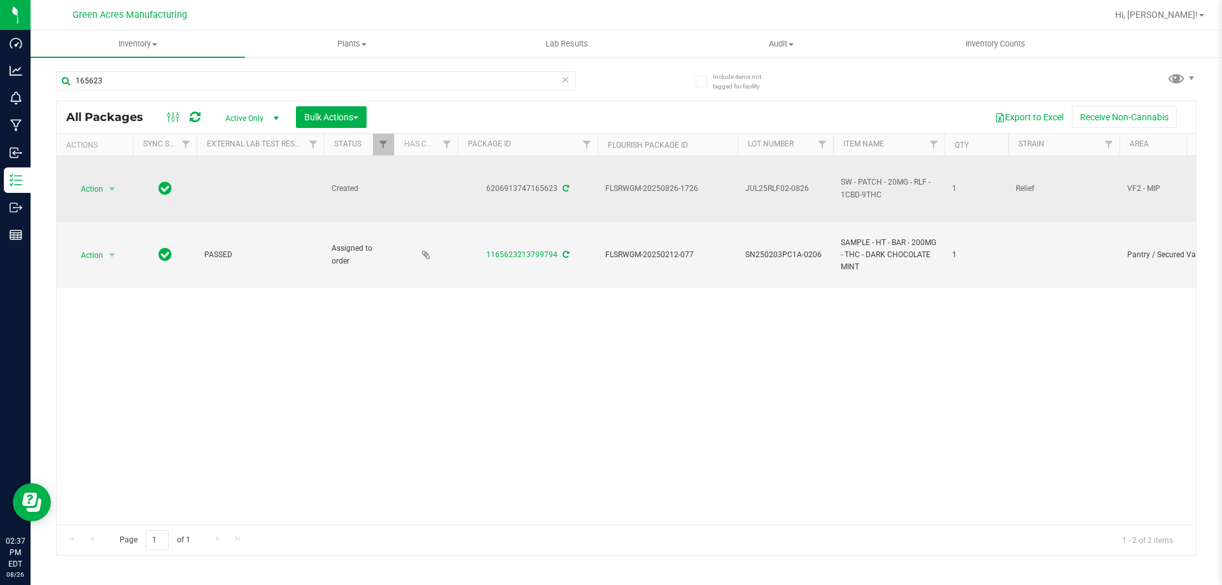
click at [87, 192] on span "Action" at bounding box center [86, 189] width 34 height 18
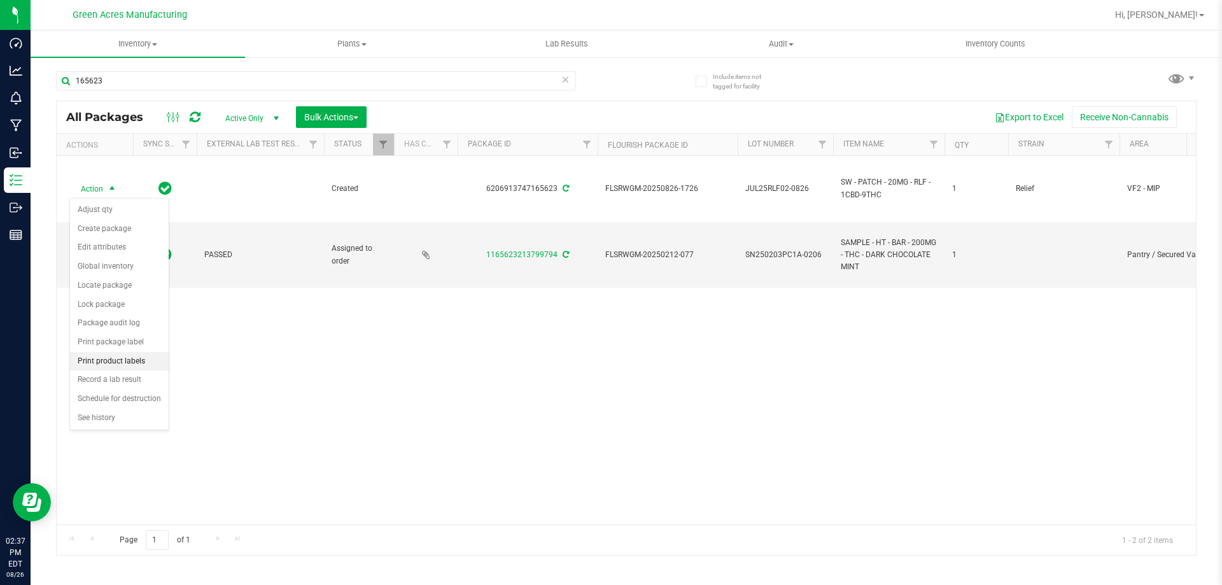
click at [143, 356] on li "Print product labels" at bounding box center [119, 361] width 99 height 19
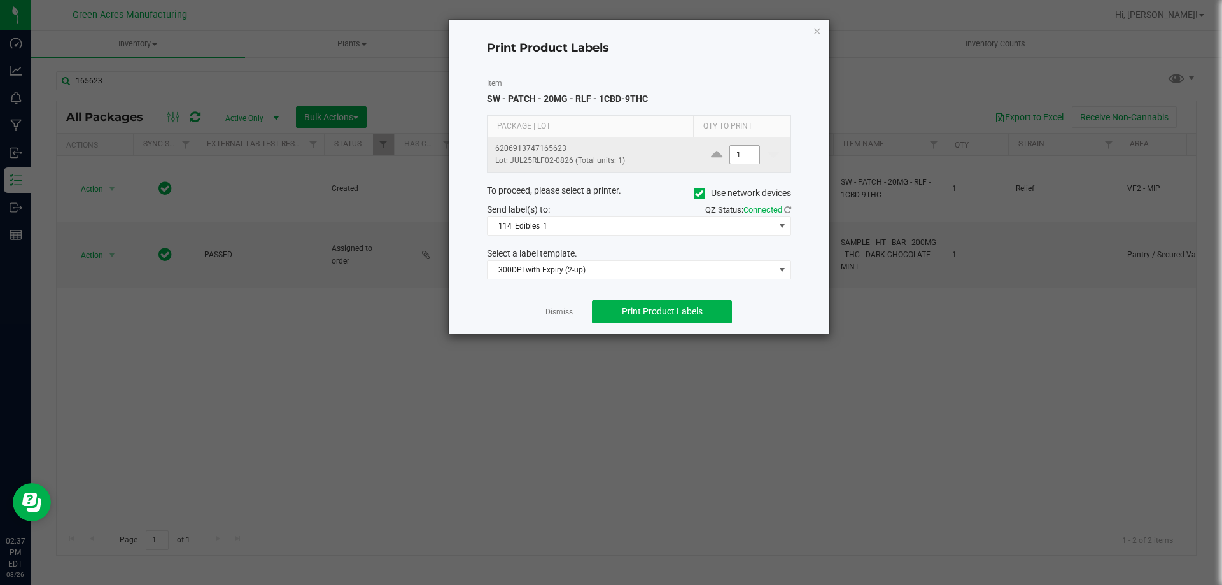
click at [742, 156] on input "1" at bounding box center [744, 155] width 29 height 18
type input "1,300"
click at [629, 239] on div "Item SW - PATCH - 20MG - RLF - 1CBD-9THC Package | Lot Qty to Print 62069137471…" at bounding box center [639, 178] width 304 height 222
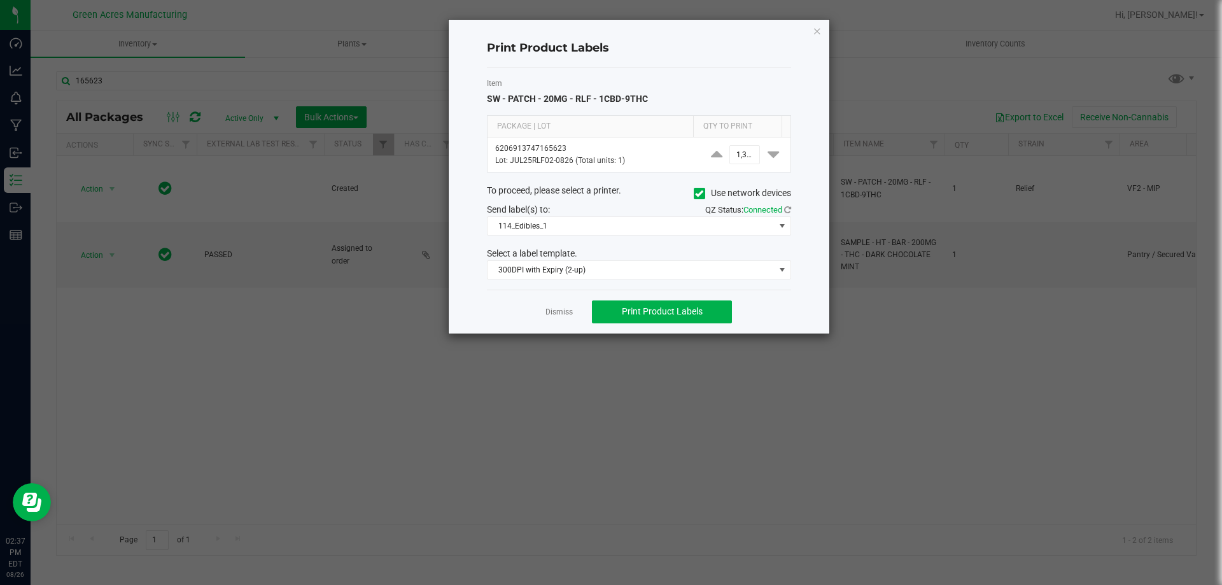
click at [629, 236] on div "Item SW - PATCH - 20MG - RLF - 1CBD-9THC Package | Lot Qty to Print 62069137471…" at bounding box center [639, 178] width 304 height 222
click at [626, 233] on span "114_Edibles_1" at bounding box center [631, 226] width 287 height 18
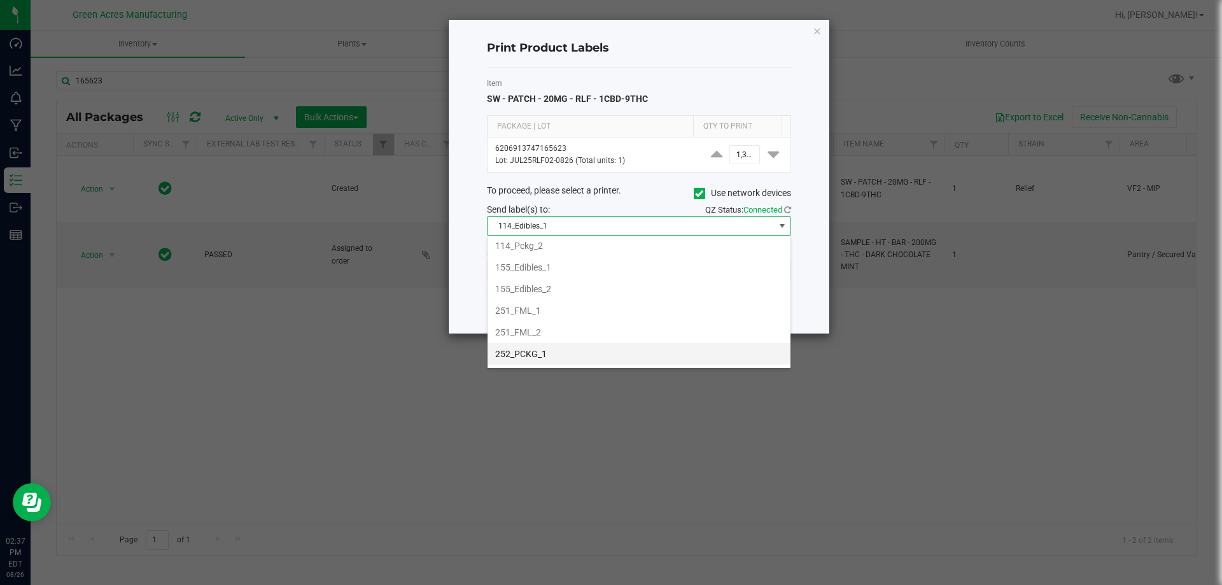
scroll to position [127, 0]
click at [554, 323] on li "252_PCKG_2" at bounding box center [639, 317] width 303 height 22
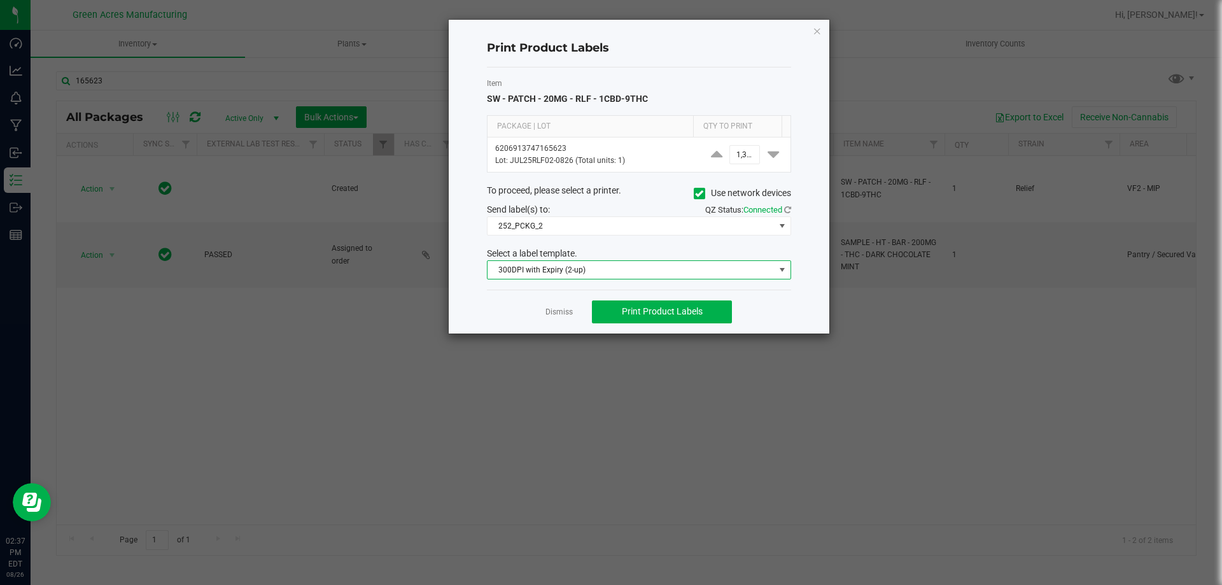
click at [579, 276] on span "300DPI with Expiry (2-up)" at bounding box center [631, 270] width 287 height 18
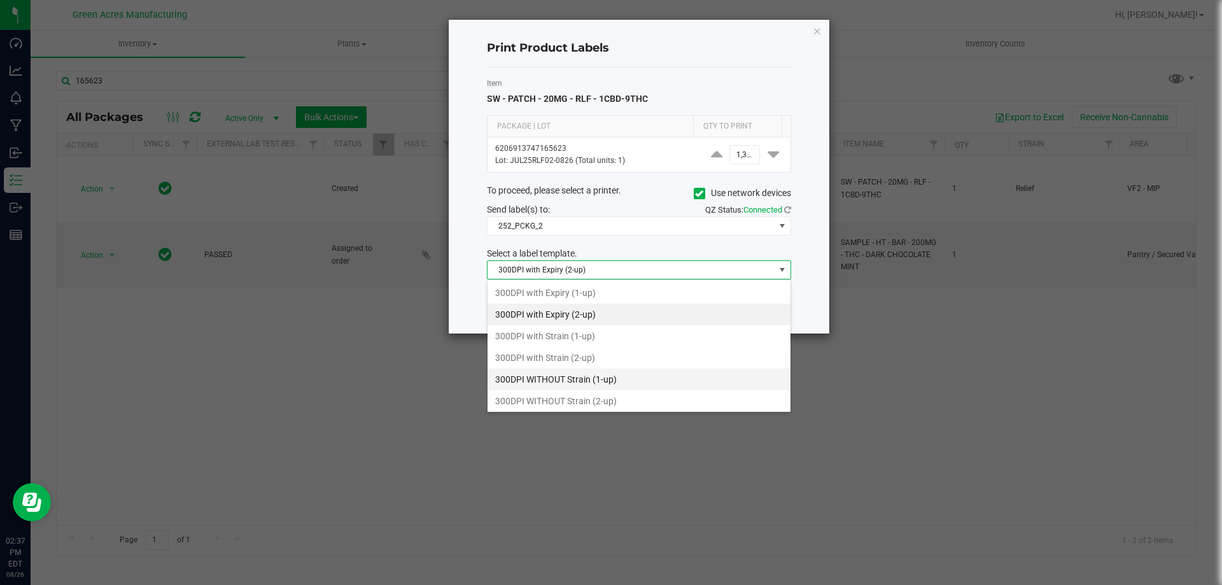
scroll to position [19, 304]
click at [591, 357] on li "300DPI with Strain (2-up)" at bounding box center [639, 358] width 303 height 22
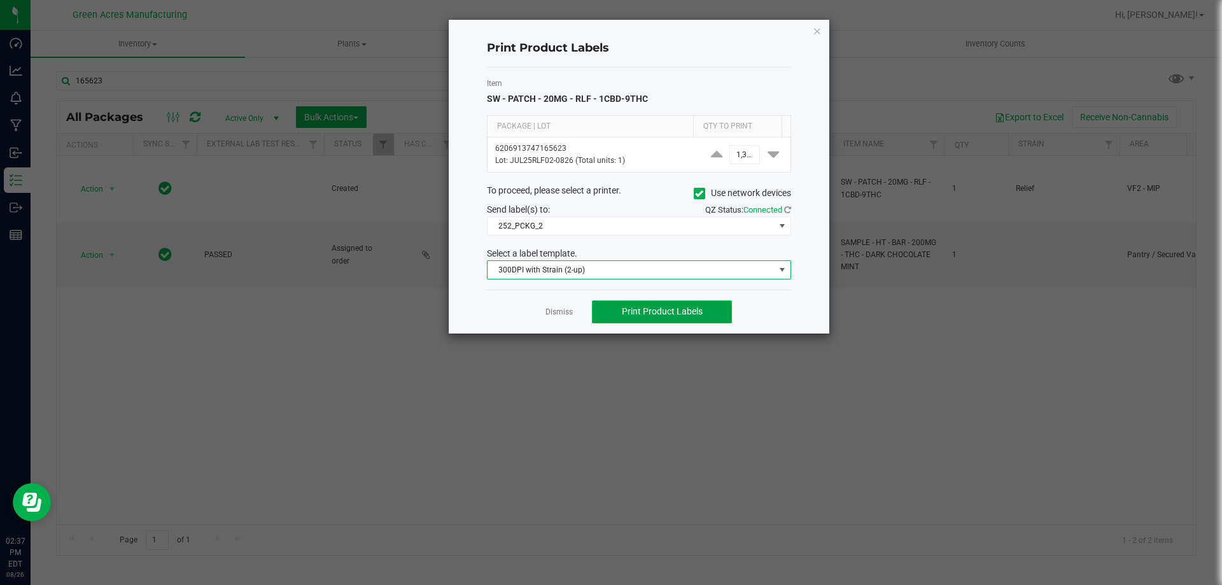
click at [630, 313] on span "Print Product Labels" at bounding box center [662, 311] width 81 height 10
